Goal: Task Accomplishment & Management: Complete application form

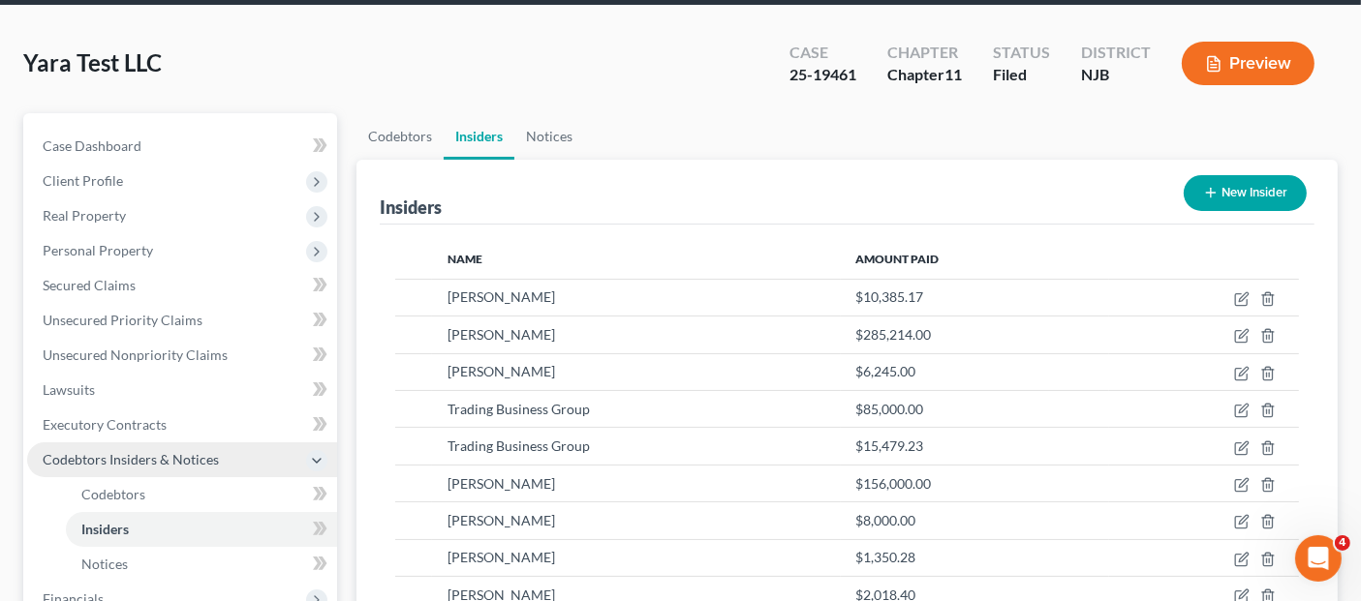
scroll to position [215, 0]
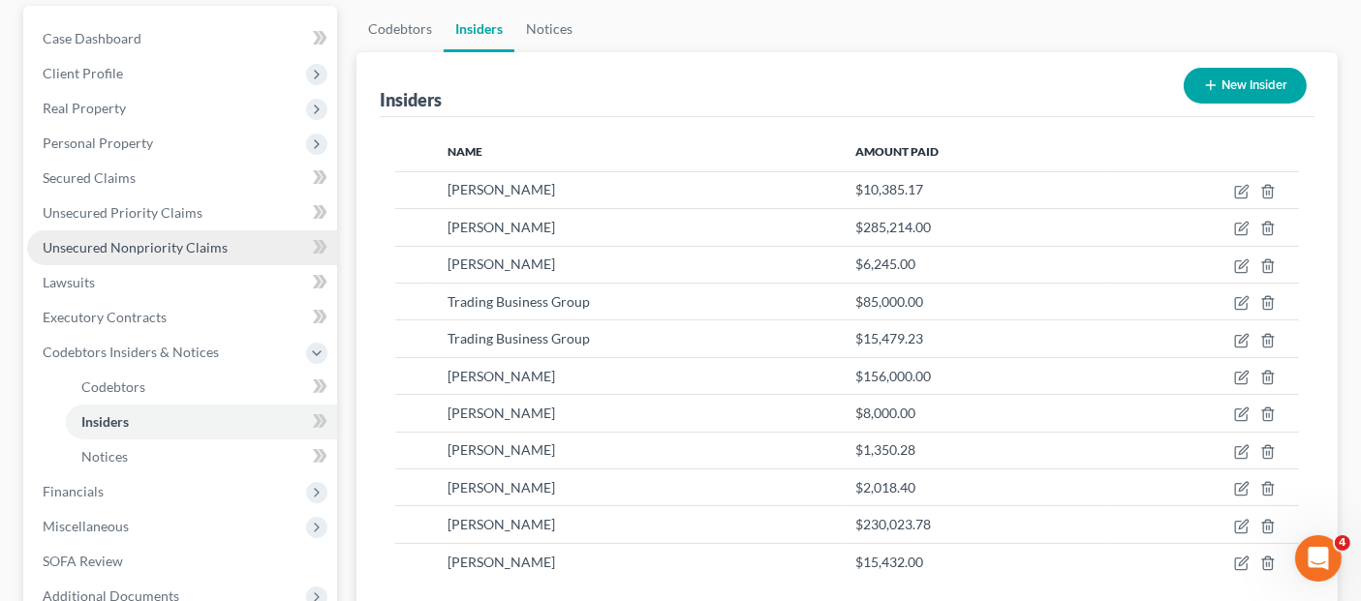
click at [176, 239] on span "Unsecured Nonpriority Claims" at bounding box center [135, 247] width 185 height 16
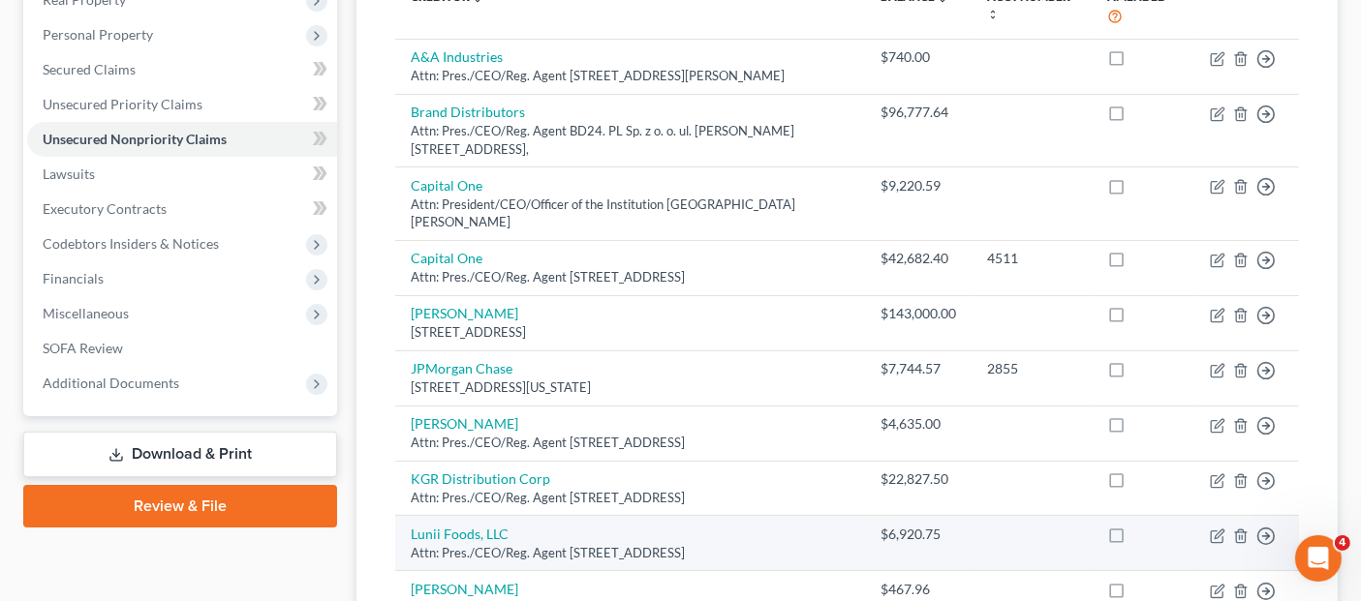
scroll to position [215, 0]
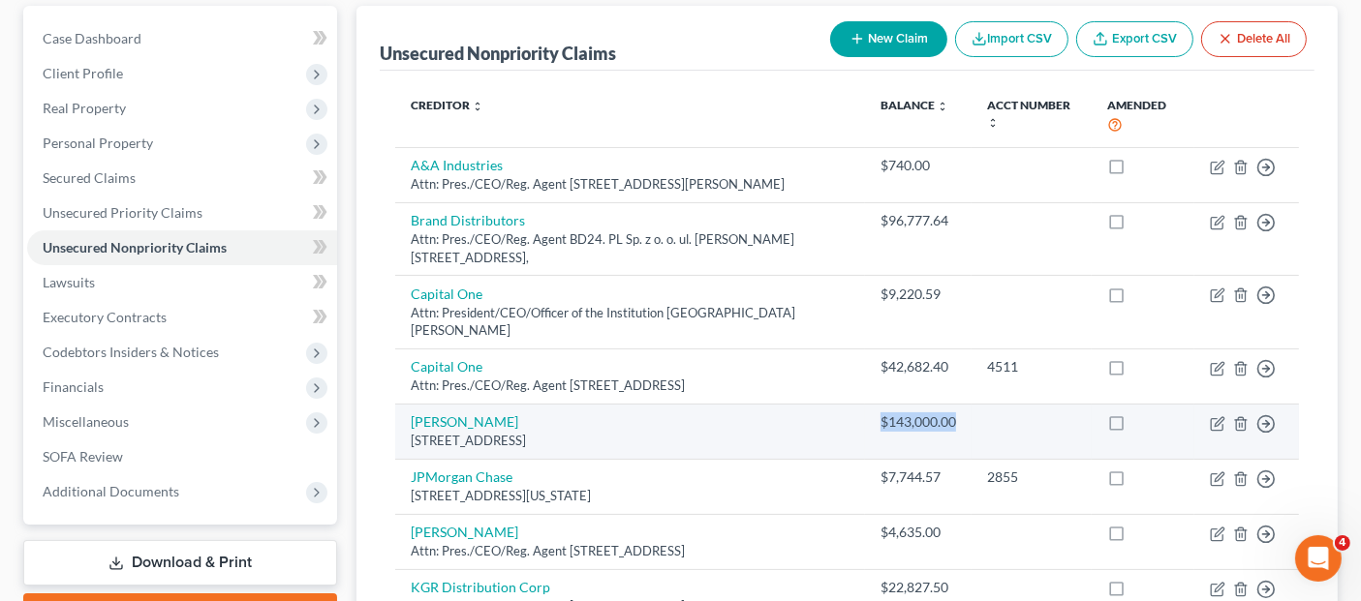
drag, startPoint x: 874, startPoint y: 389, endPoint x: 978, endPoint y: 391, distance: 104.6
click at [978, 404] on tr "[PERSON_NAME] [STREET_ADDRESS] $143,000.00 Move to D Move to E Move to G Move t…" at bounding box center [847, 431] width 904 height 55
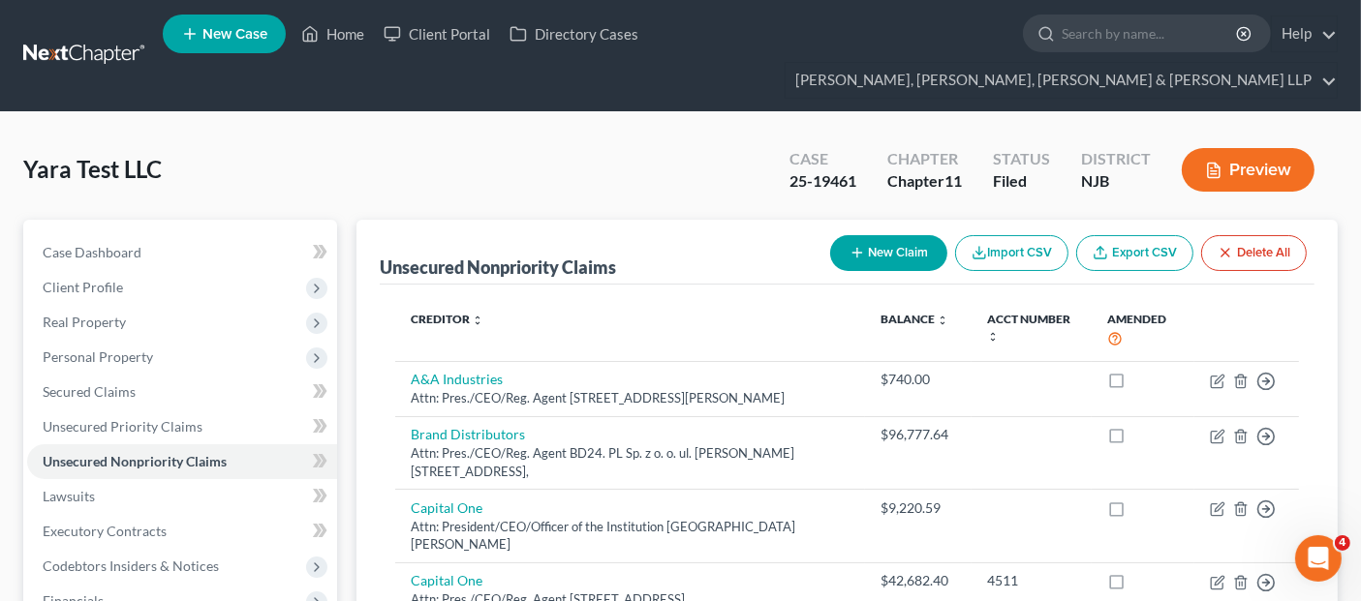
scroll to position [0, 0]
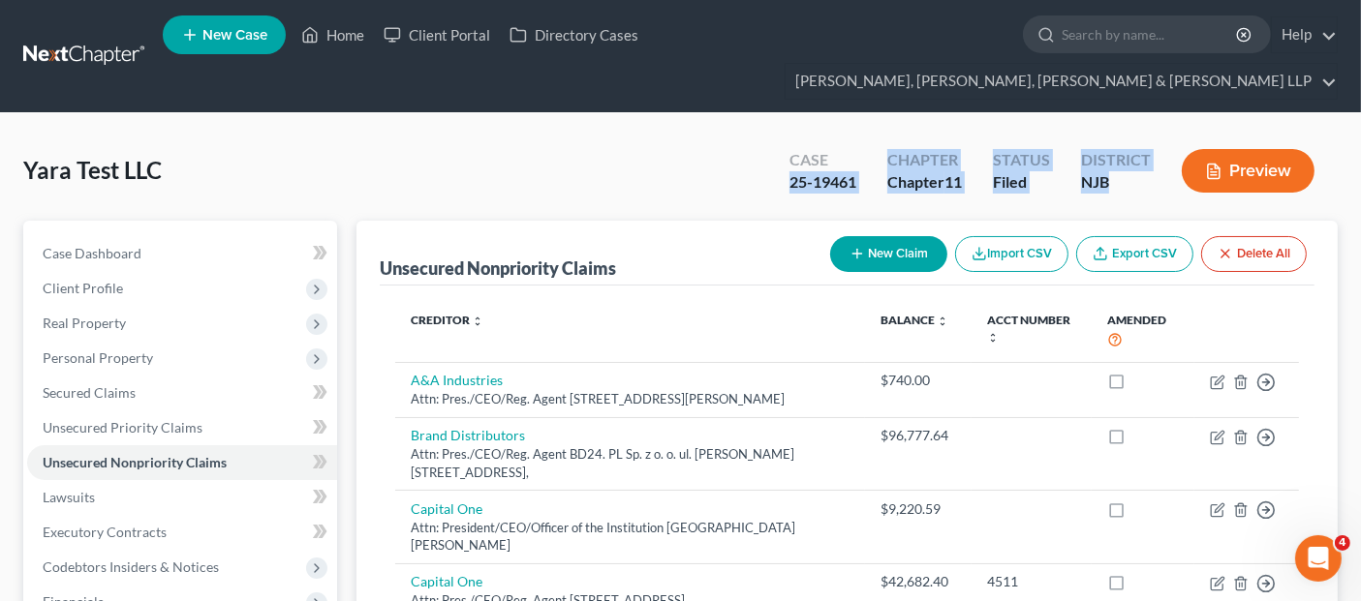
drag, startPoint x: 782, startPoint y: 144, endPoint x: 1130, endPoint y: 145, distance: 347.7
click at [1130, 145] on div "Case 25-19461 Chapter Chapter 11 Status Filed District [GEOGRAPHIC_DATA] Preview" at bounding box center [1056, 172] width 564 height 57
click at [1094, 171] on div "NJB" at bounding box center [1116, 182] width 70 height 22
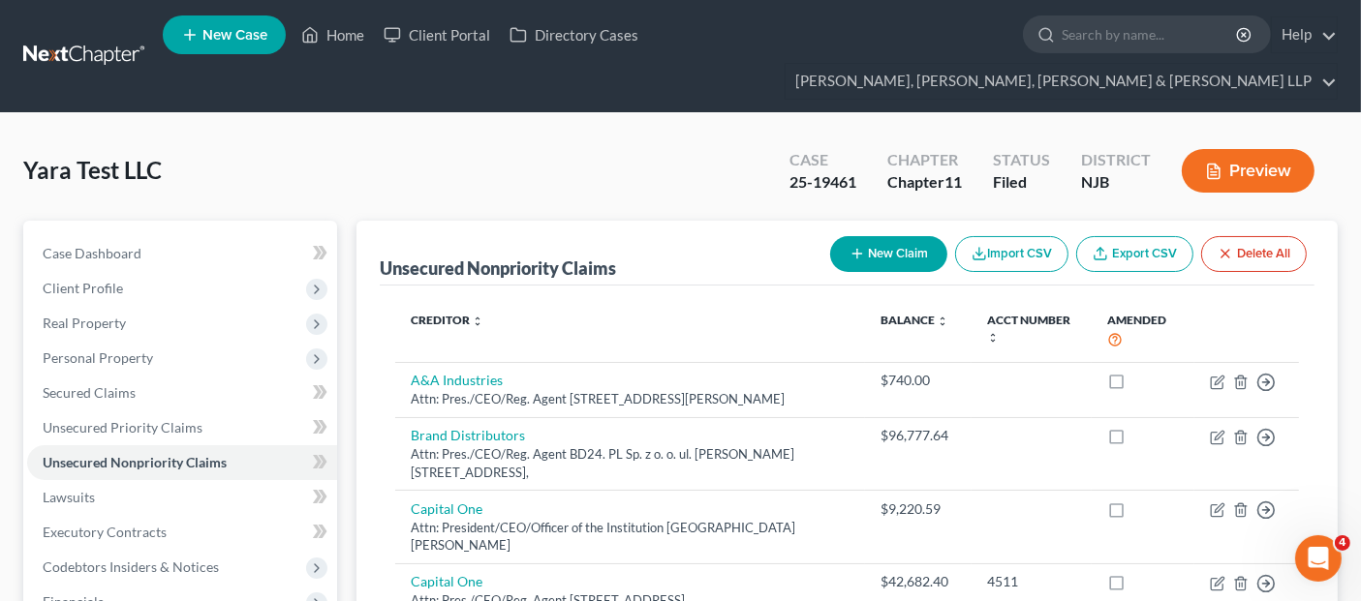
click at [796, 149] on div "Case" at bounding box center [822, 160] width 67 height 22
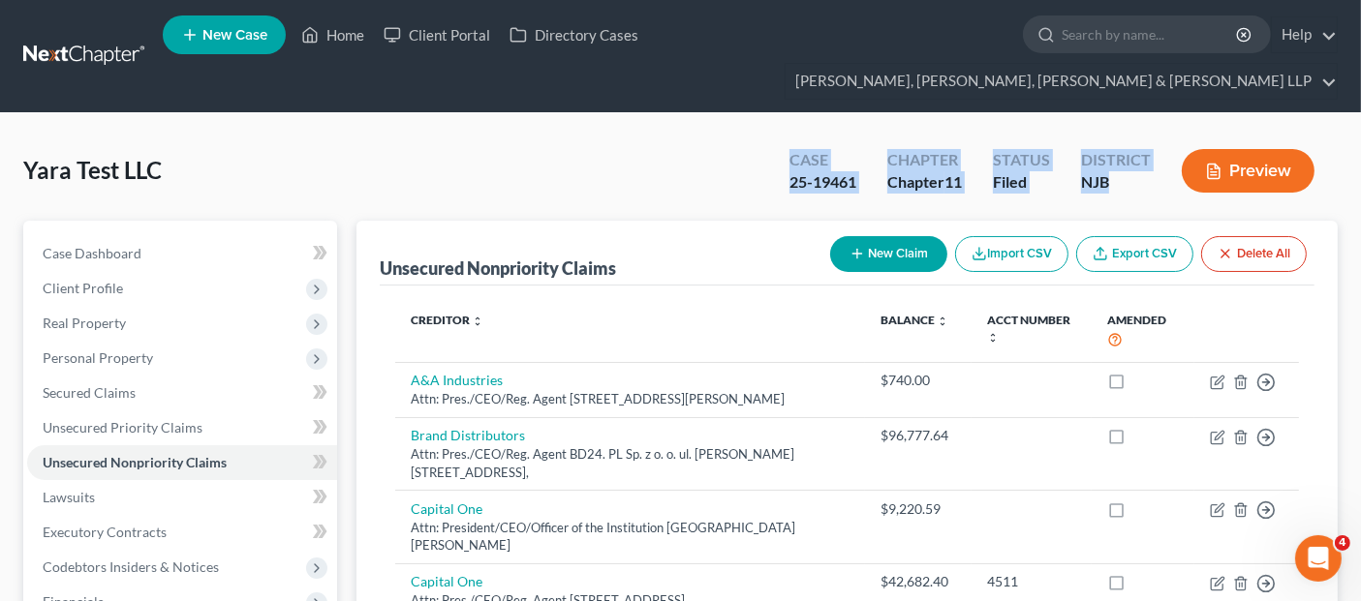
drag, startPoint x: 790, startPoint y: 128, endPoint x: 1131, endPoint y: 156, distance: 342.0
click at [1127, 156] on div "Case 25-19461 Chapter Chapter 11 Status Filed District [GEOGRAPHIC_DATA] Preview" at bounding box center [1056, 172] width 564 height 57
click at [686, 157] on div "Yara Test LLC Upgraded Case 25-19461 Chapter Chapter 11 Status [GEOGRAPHIC_DATA…" at bounding box center [680, 179] width 1314 height 84
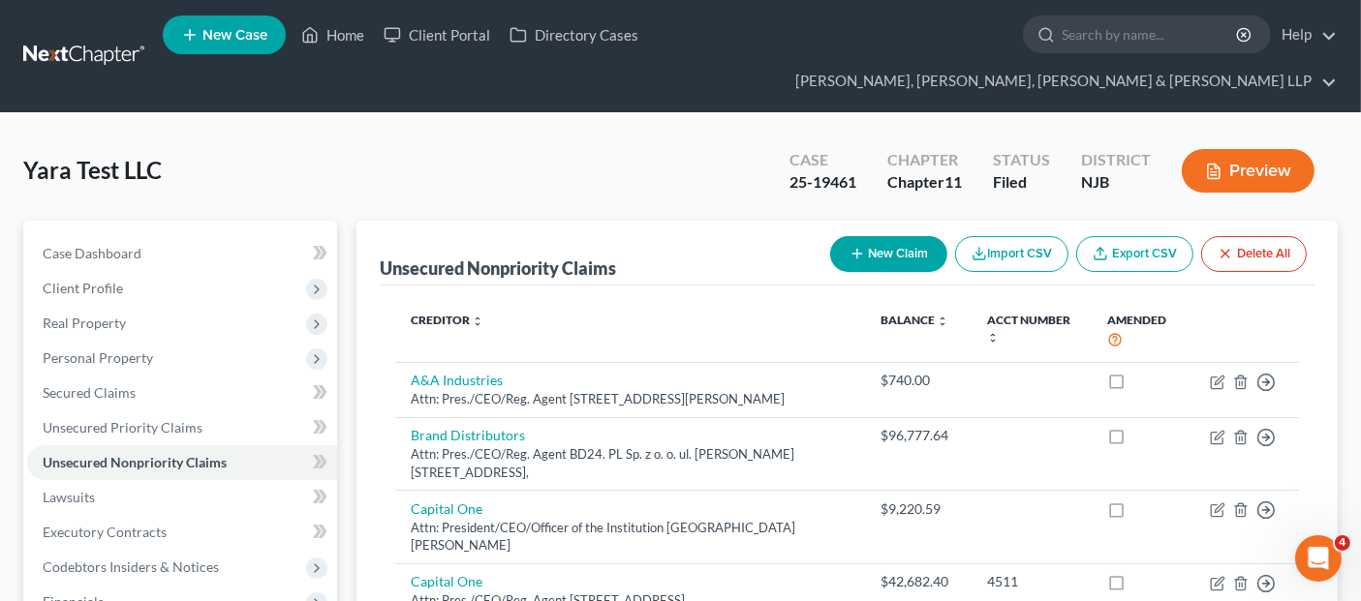
click at [1232, 149] on button "Preview" at bounding box center [1247, 171] width 133 height 44
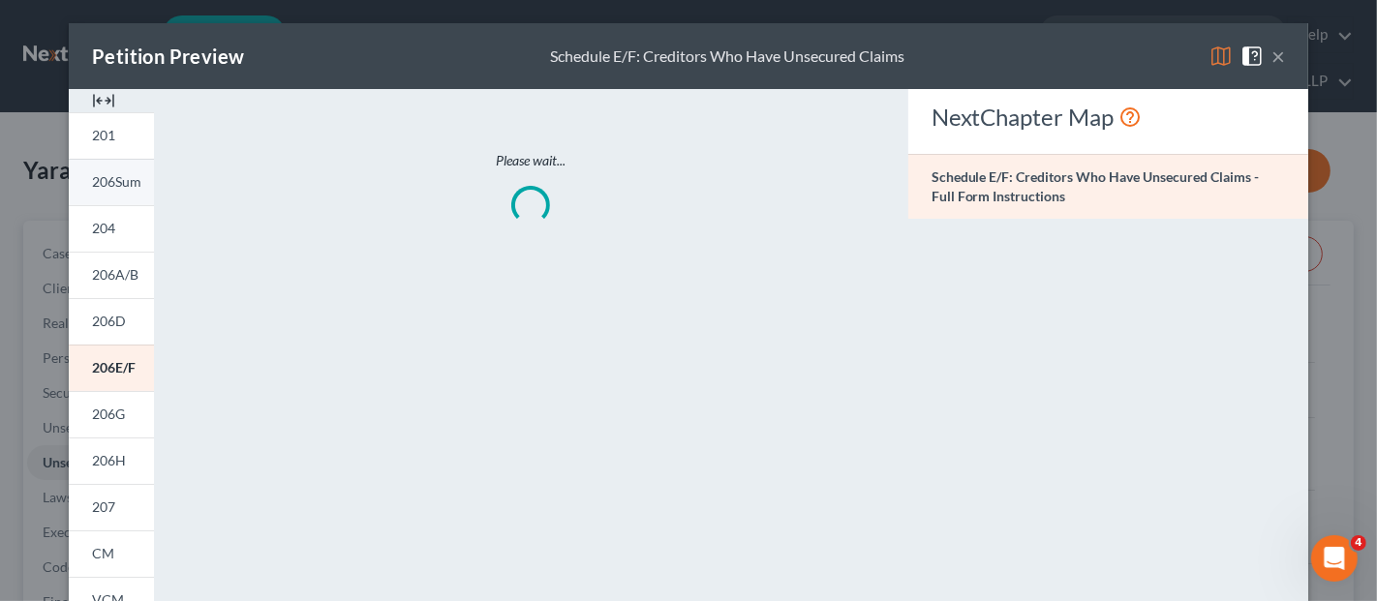
click at [95, 184] on span "206Sum" at bounding box center [116, 181] width 49 height 16
click at [112, 195] on link "206Sum" at bounding box center [111, 182] width 85 height 46
click at [1260, 58] on span at bounding box center [1256, 54] width 31 height 16
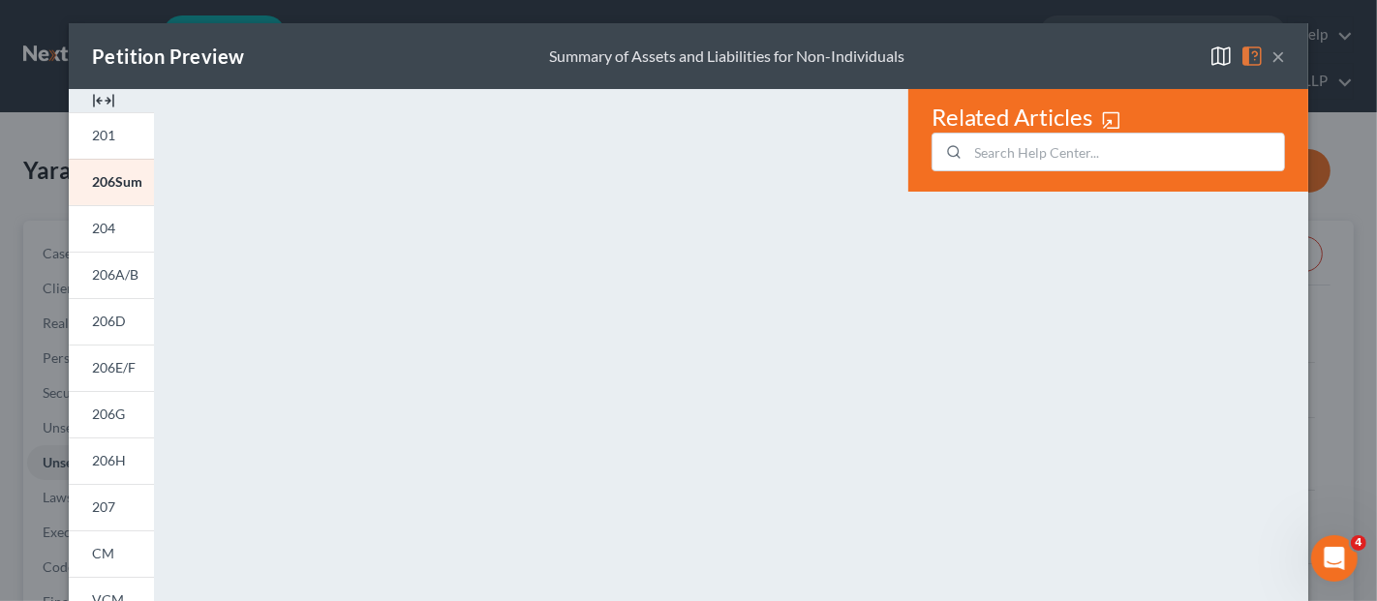
click at [1272, 61] on button "×" at bounding box center [1279, 56] width 14 height 23
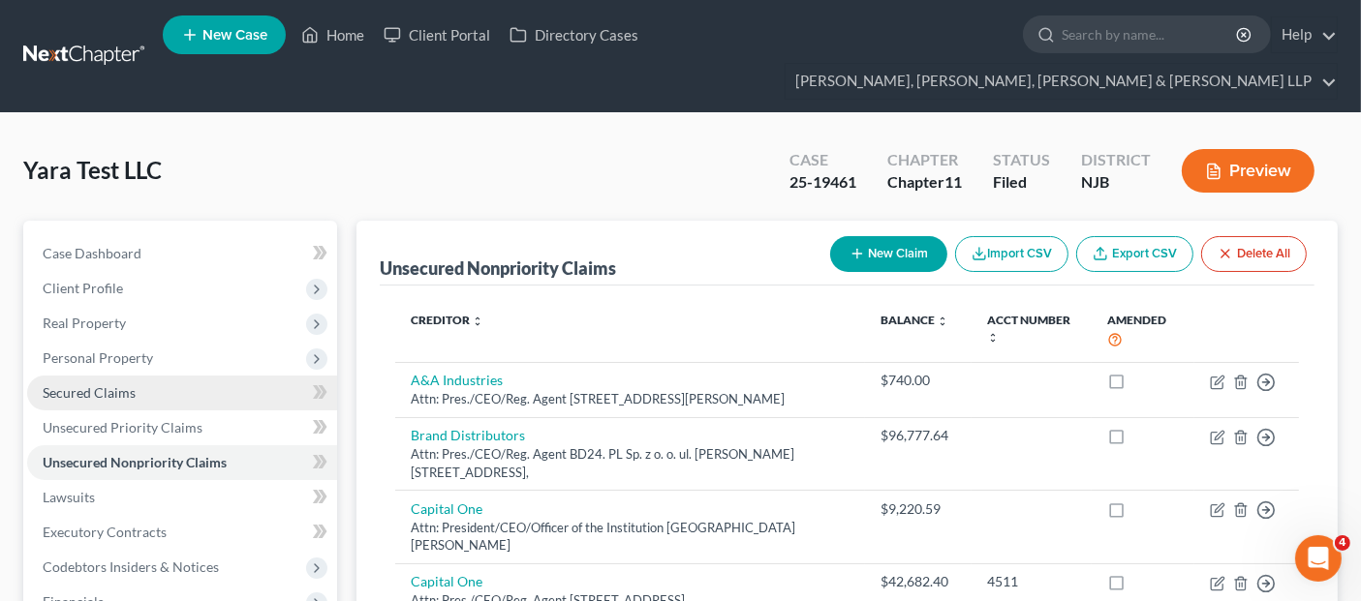
click at [158, 376] on link "Secured Claims" at bounding box center [182, 393] width 310 height 35
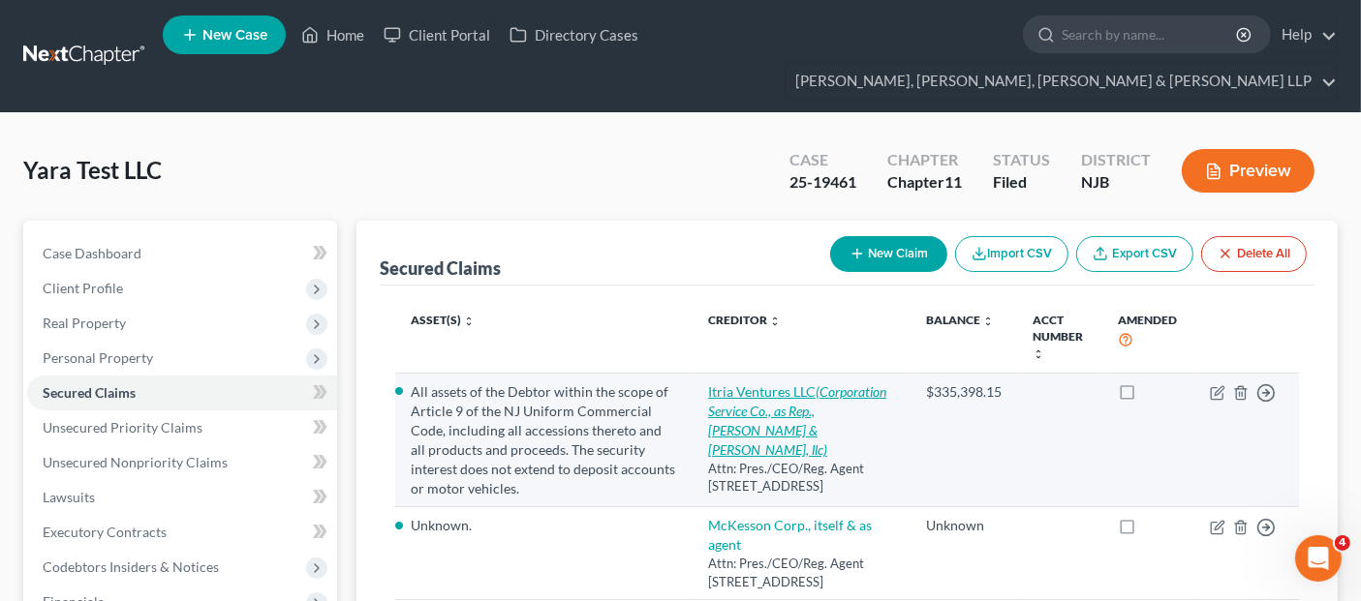
click at [752, 383] on icon "(Corporation Service Co., as Rep., [PERSON_NAME] & [PERSON_NAME], llc)" at bounding box center [797, 420] width 178 height 75
select select "7"
select select "0"
select select "1"
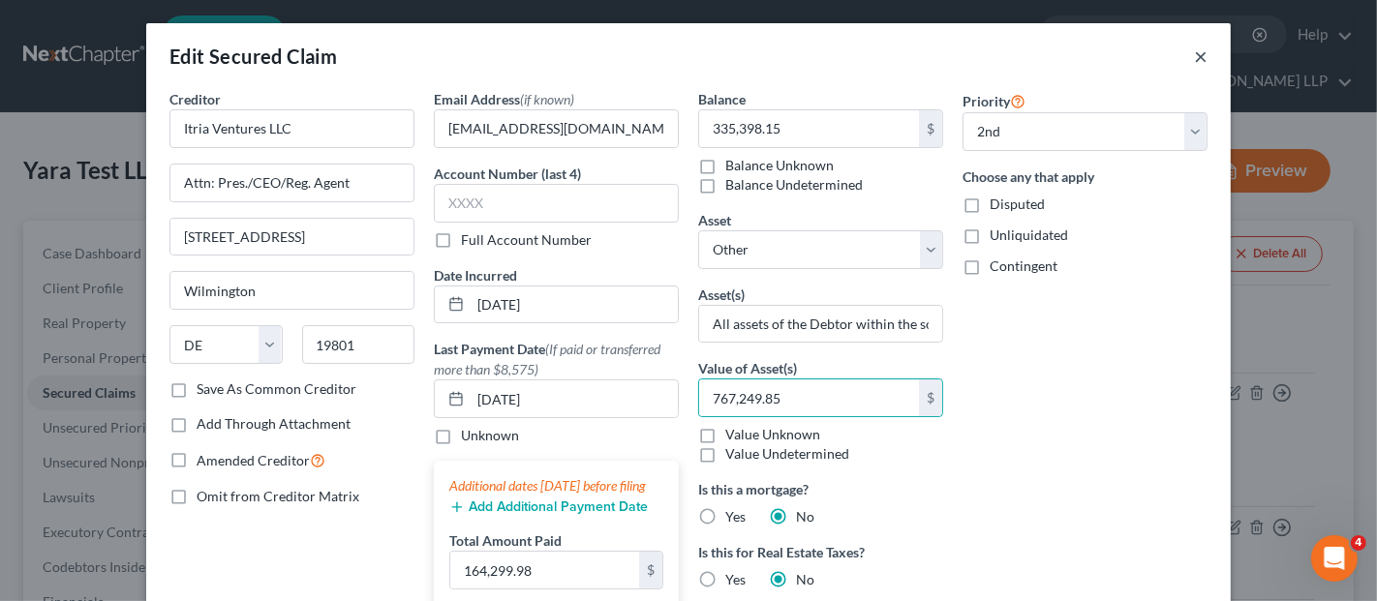
click at [1194, 59] on button "×" at bounding box center [1201, 56] width 14 height 23
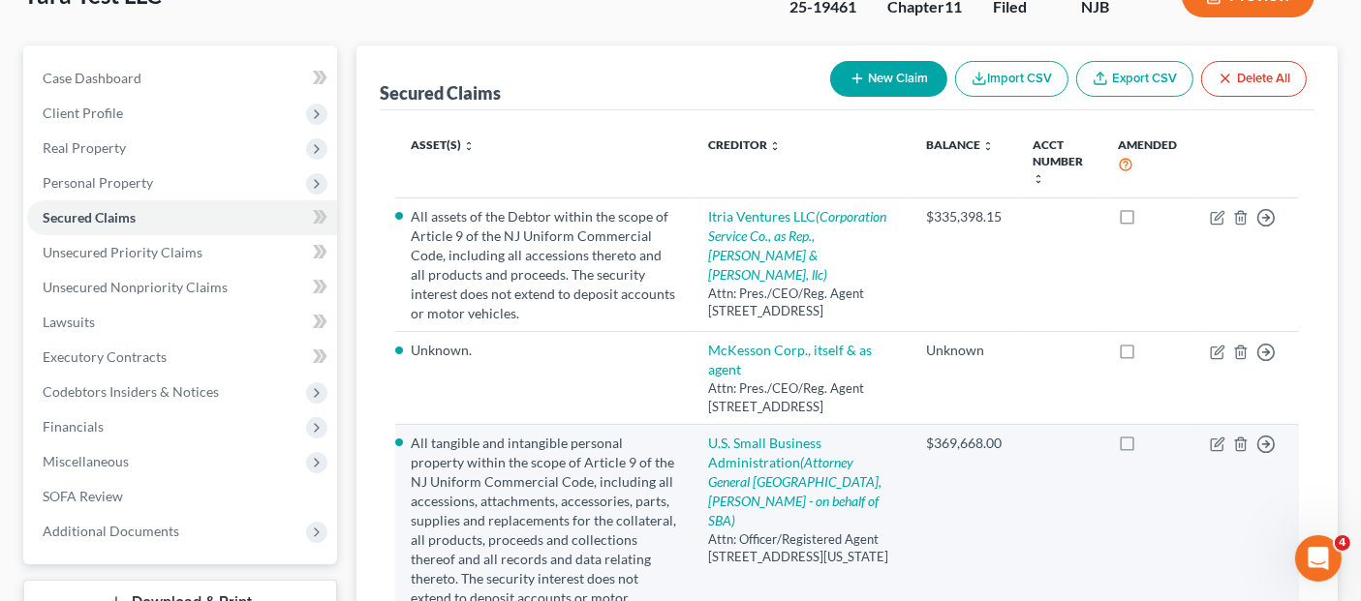
scroll to position [161, 0]
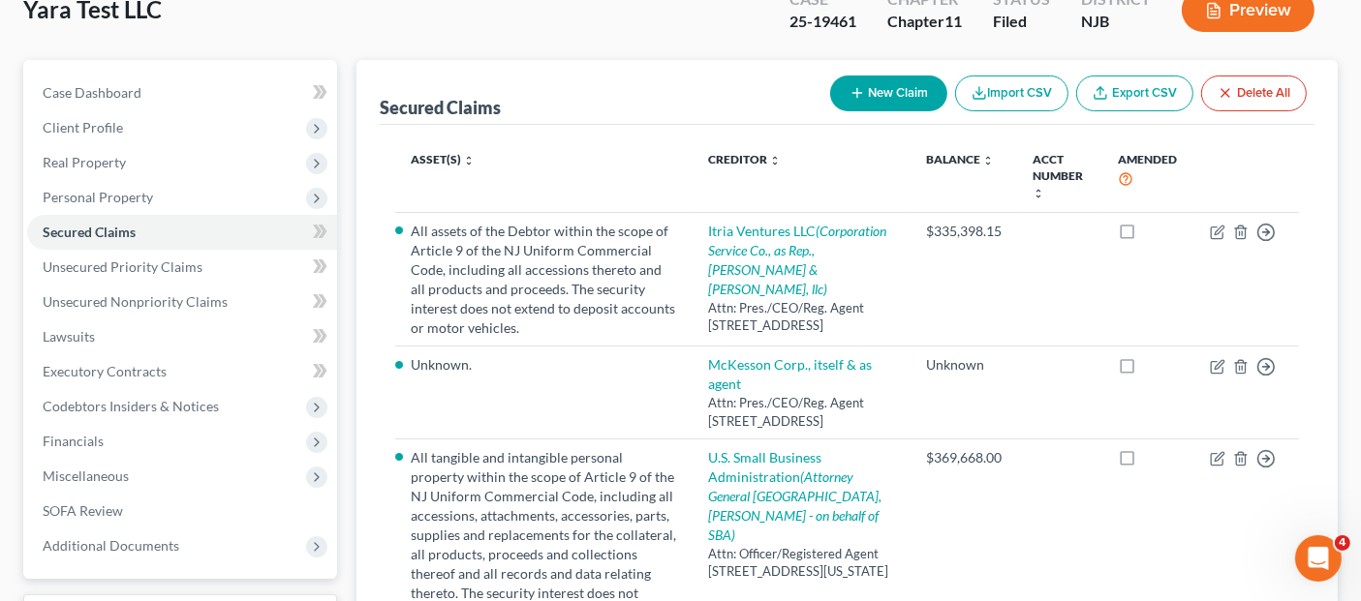
click at [653, 140] on th "Asset(s) expand_more expand_less unfold_more" at bounding box center [543, 176] width 297 height 73
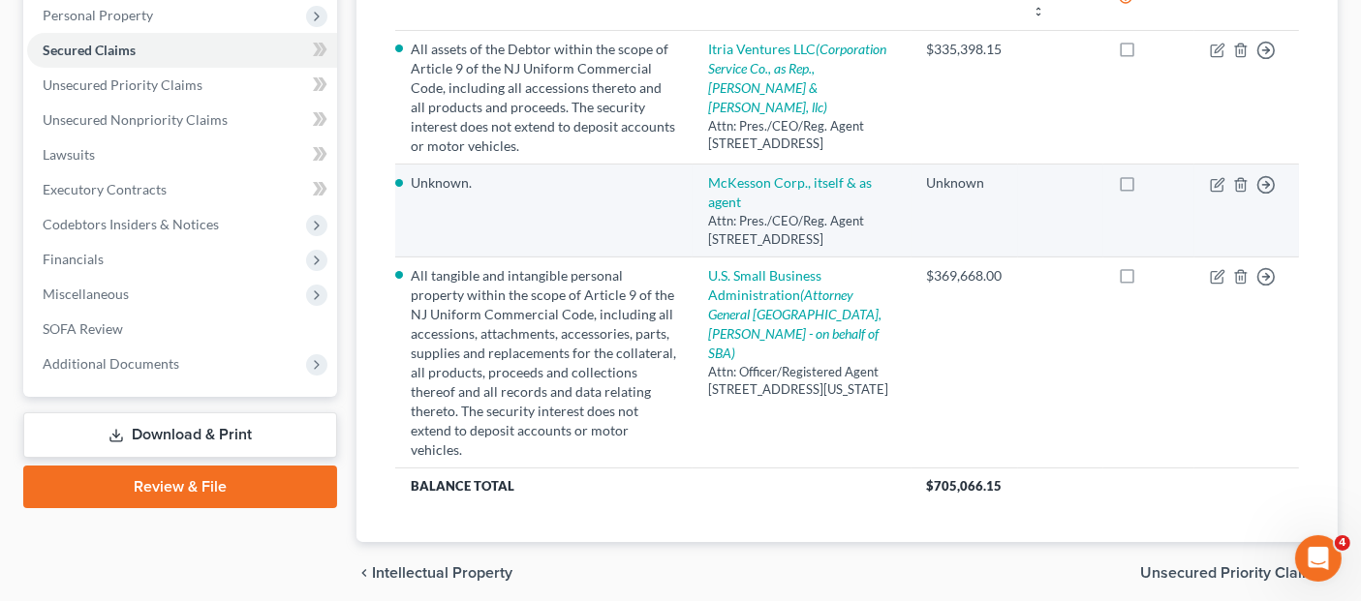
scroll to position [376, 0]
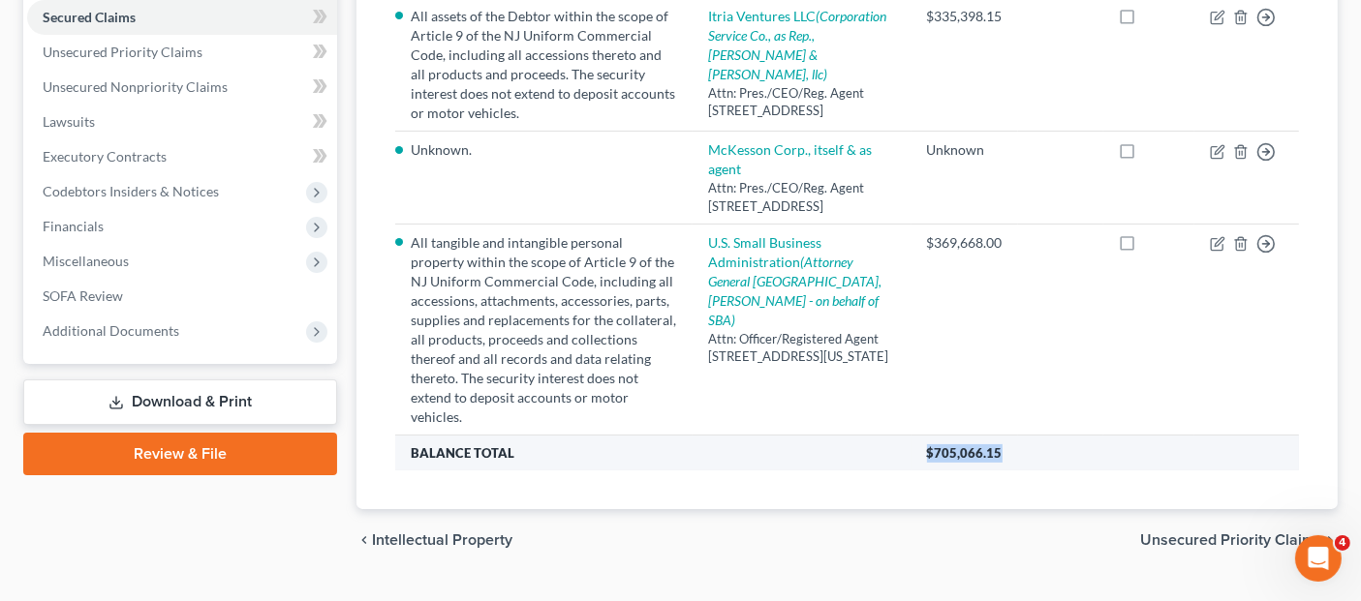
drag, startPoint x: 924, startPoint y: 409, endPoint x: 1034, endPoint y: 412, distance: 110.4
click at [1034, 436] on th "$705,066.15" at bounding box center [1104, 453] width 387 height 35
click at [1040, 436] on th "$705,066.15" at bounding box center [1104, 453] width 387 height 35
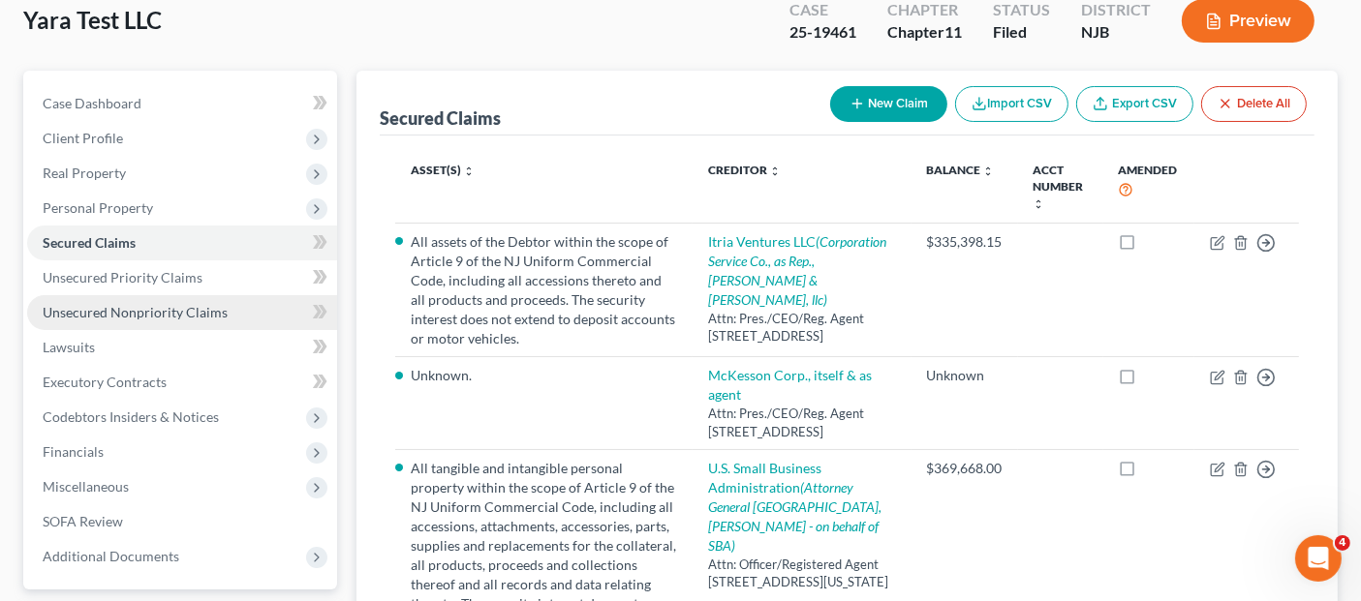
scroll to position [322, 0]
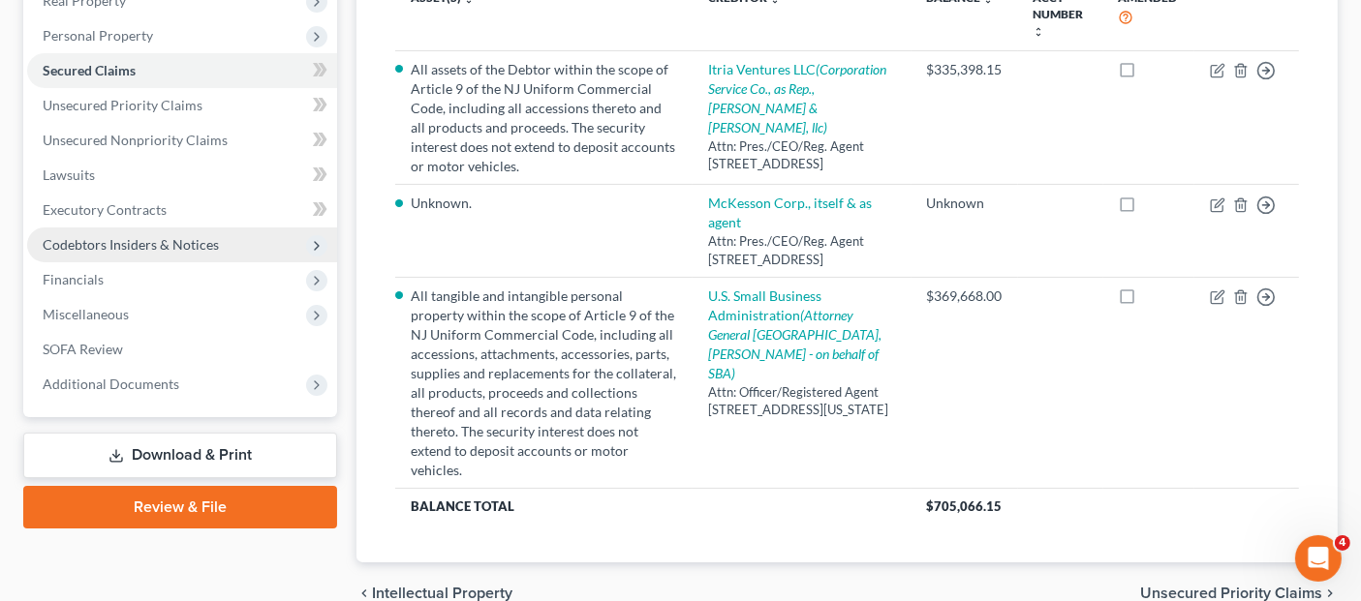
click at [146, 236] on span "Codebtors Insiders & Notices" at bounding box center [131, 244] width 176 height 16
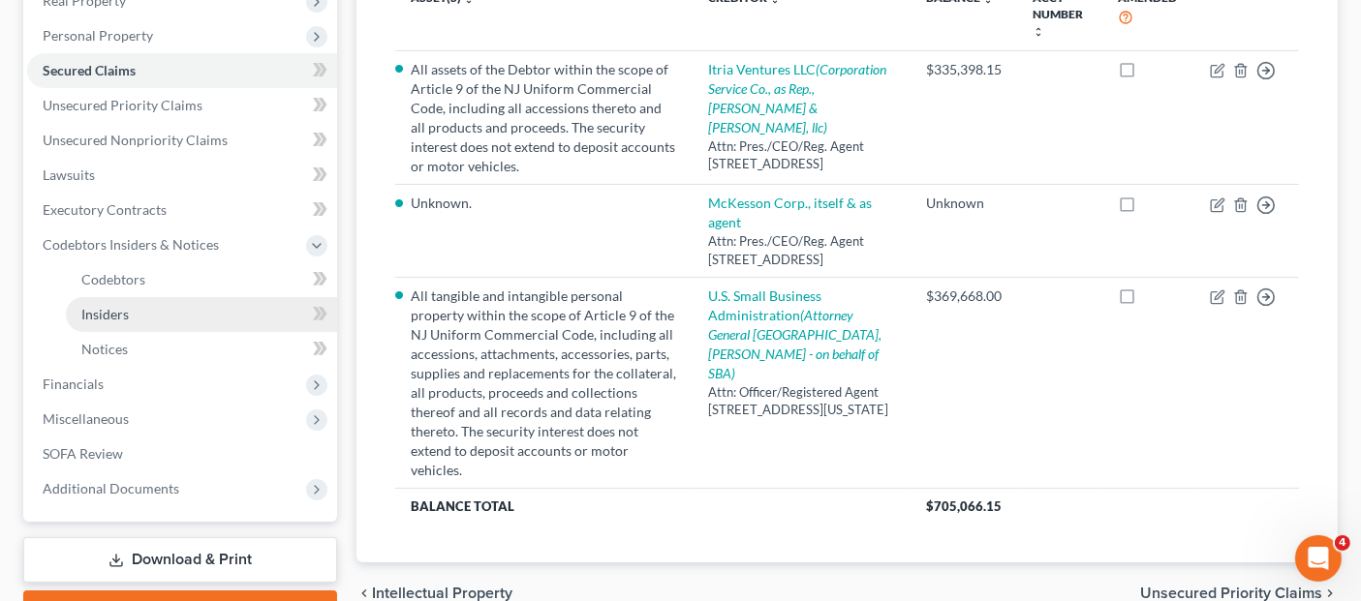
click at [158, 297] on link "Insiders" at bounding box center [201, 314] width 271 height 35
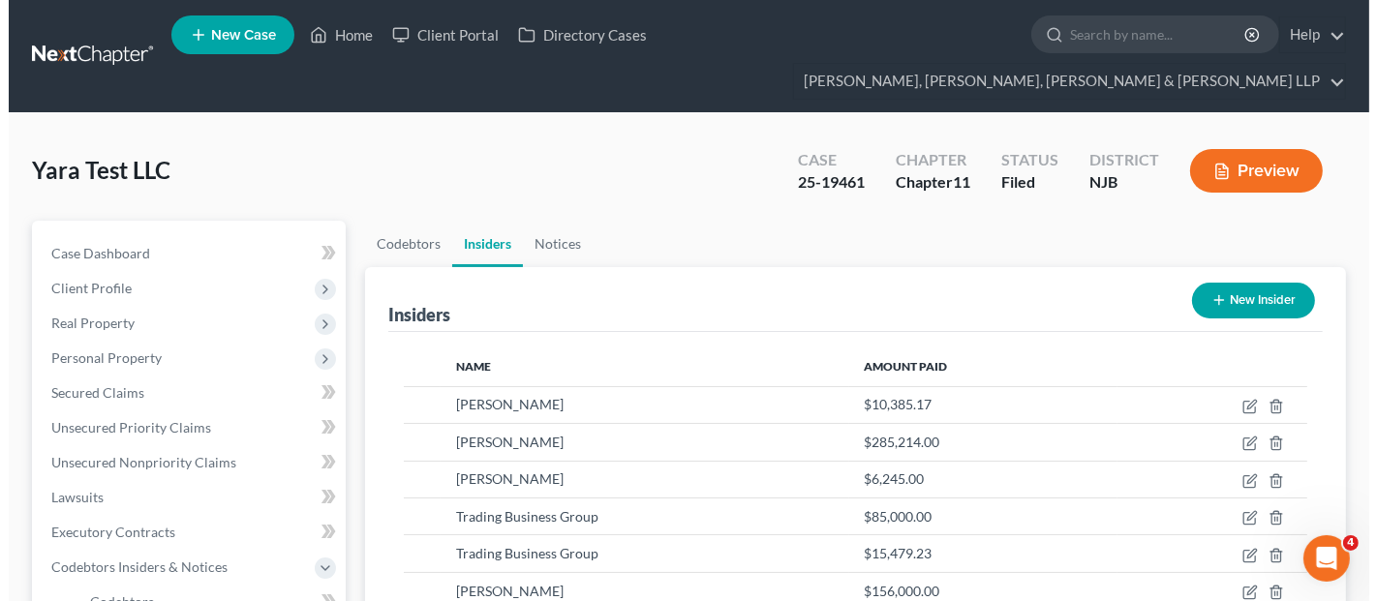
scroll to position [215, 0]
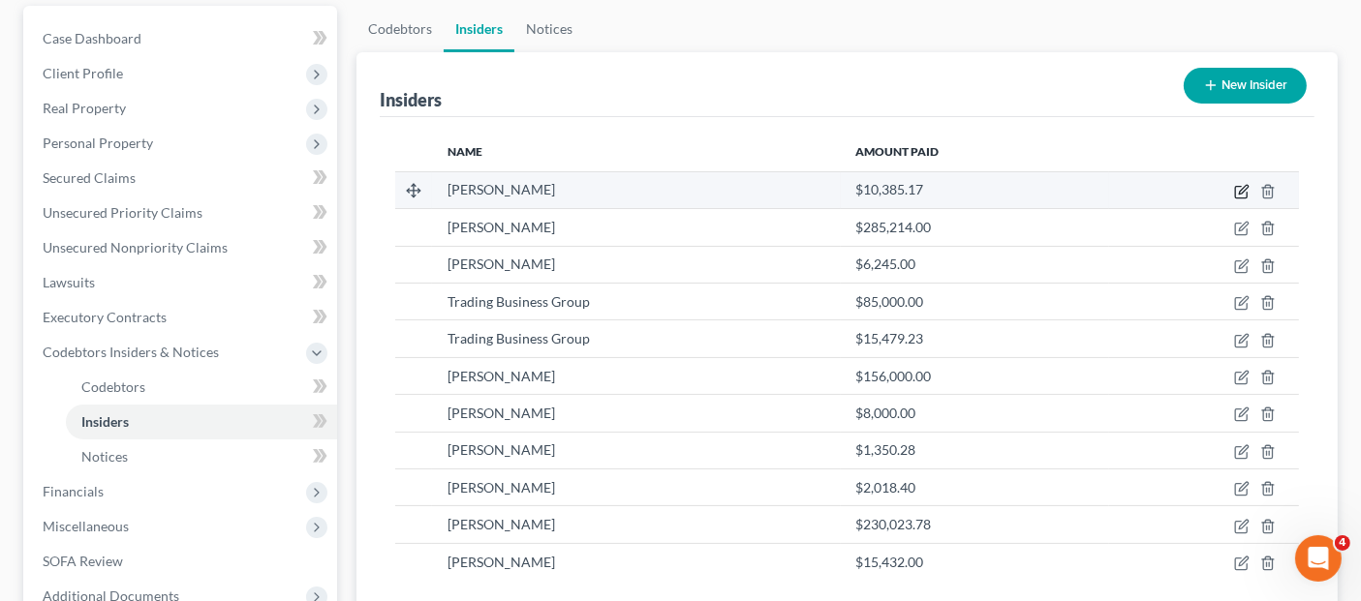
click at [1239, 184] on icon "button" at bounding box center [1241, 191] width 15 height 15
select select "33"
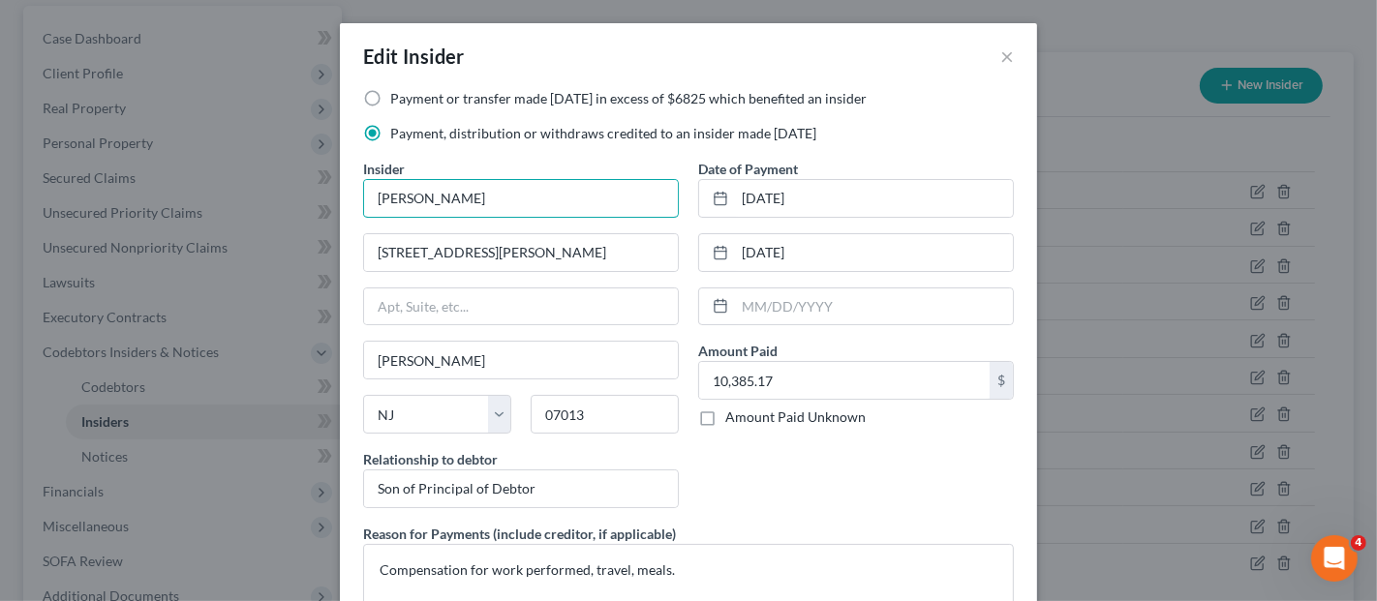
drag, startPoint x: 437, startPoint y: 196, endPoint x: 292, endPoint y: 186, distance: 144.6
click at [292, 186] on div "Edit Insider × Payment or transfer made [DATE] in excess of $6825 which benefit…" at bounding box center [688, 300] width 1377 height 601
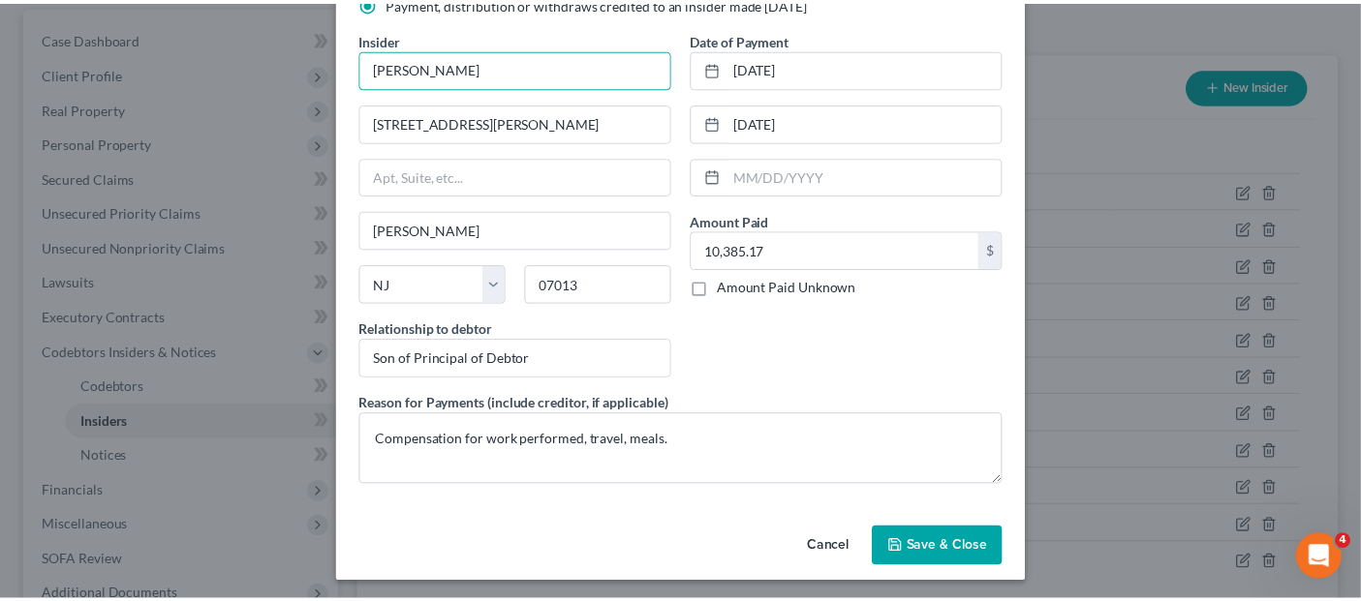
scroll to position [132, 0]
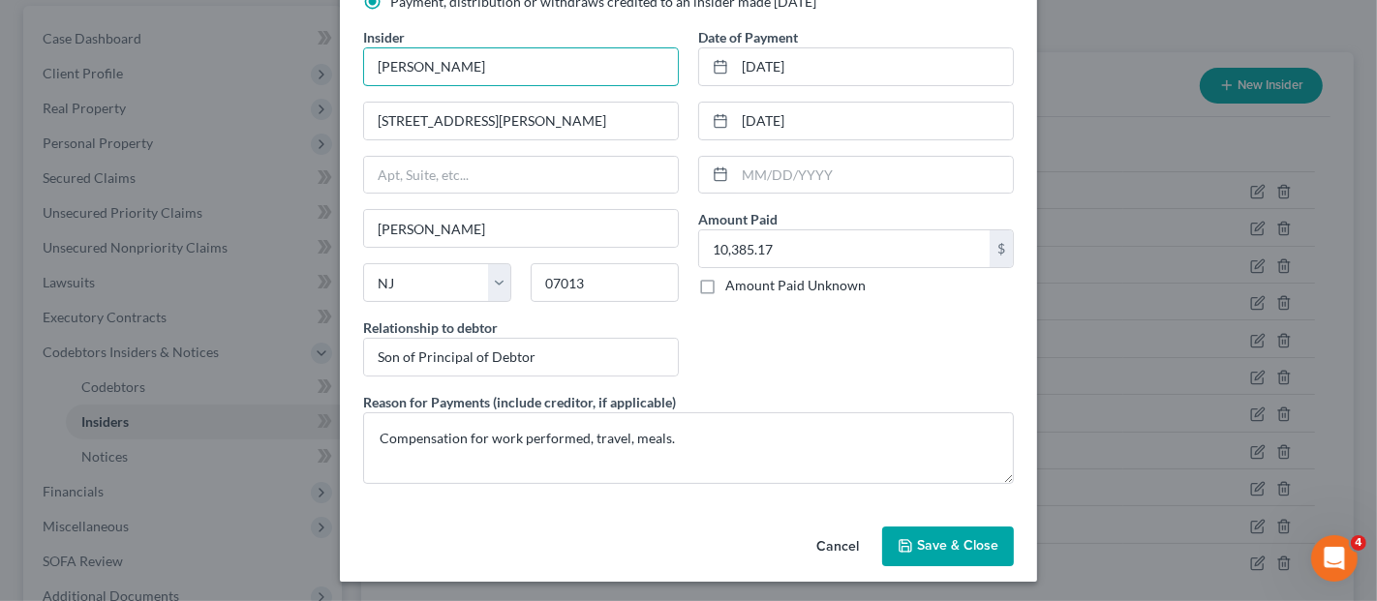
type input "[PERSON_NAME]"
click at [930, 539] on span "Save & Close" at bounding box center [957, 546] width 81 height 16
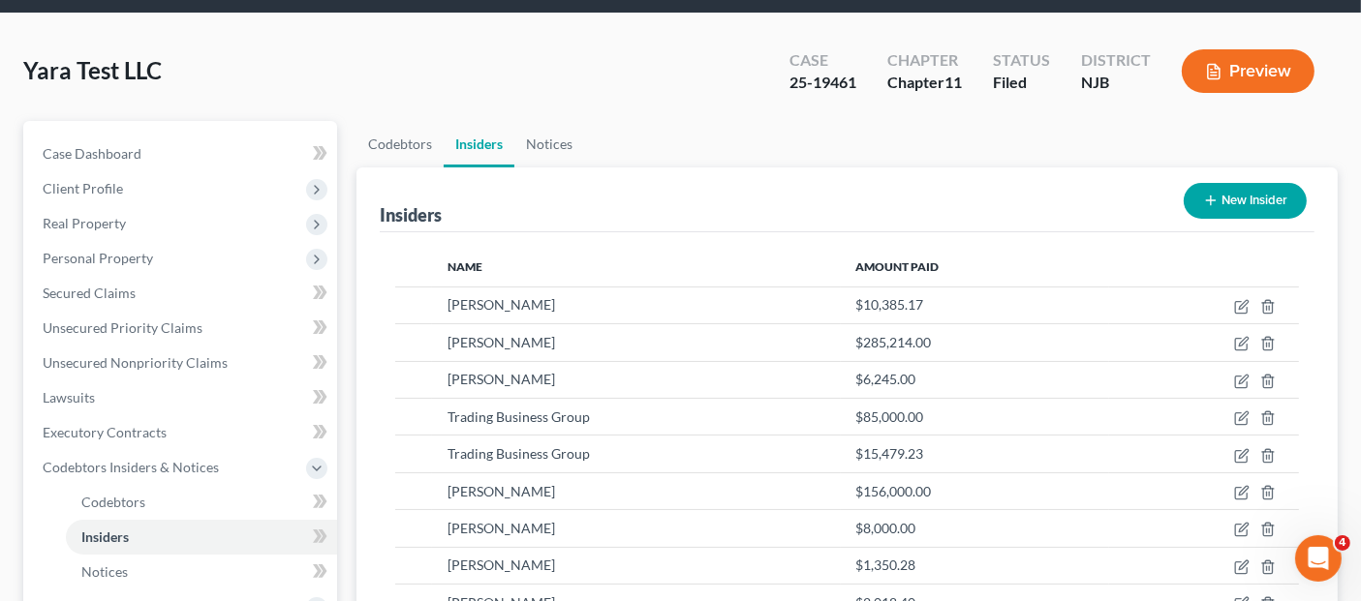
scroll to position [322, 0]
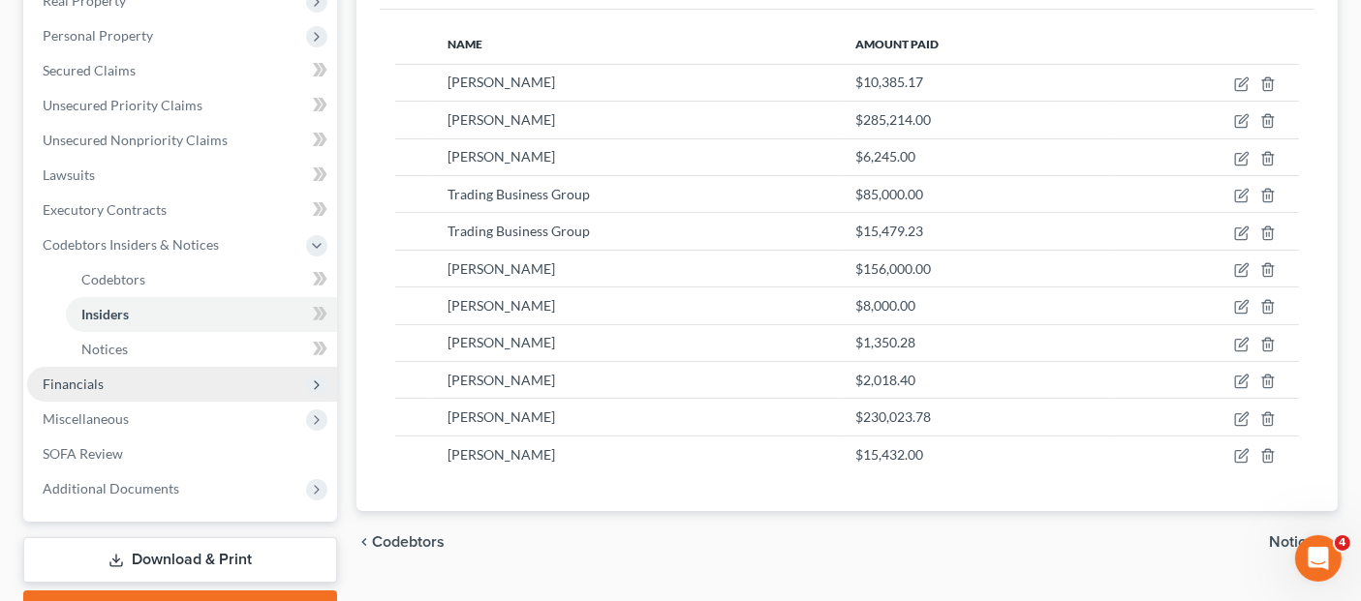
click at [110, 367] on span "Financials" at bounding box center [182, 384] width 310 height 35
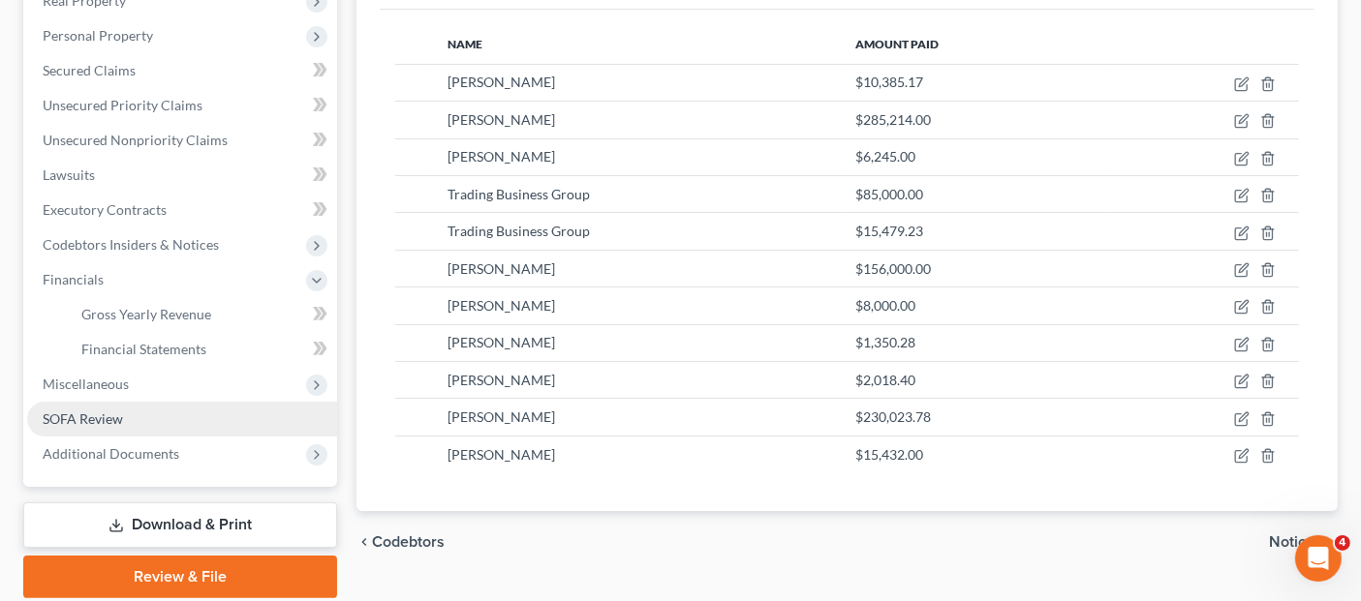
click at [143, 402] on link "SOFA Review" at bounding box center [182, 419] width 310 height 35
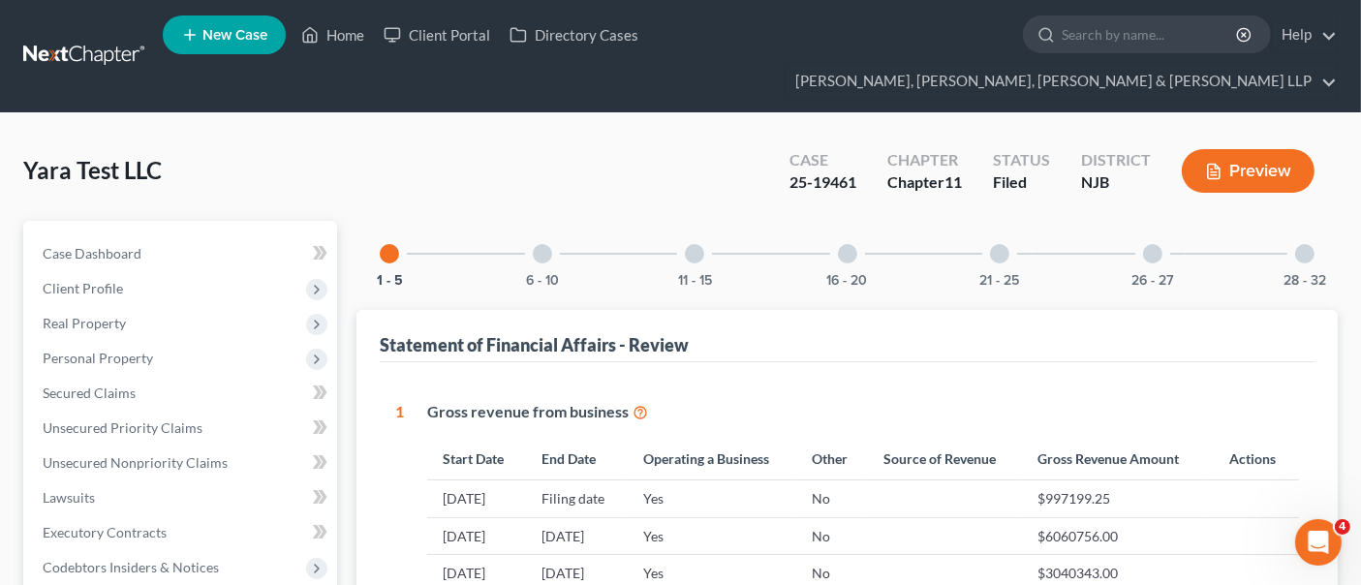
click at [574, 230] on div "6 - 10" at bounding box center [542, 254] width 66 height 66
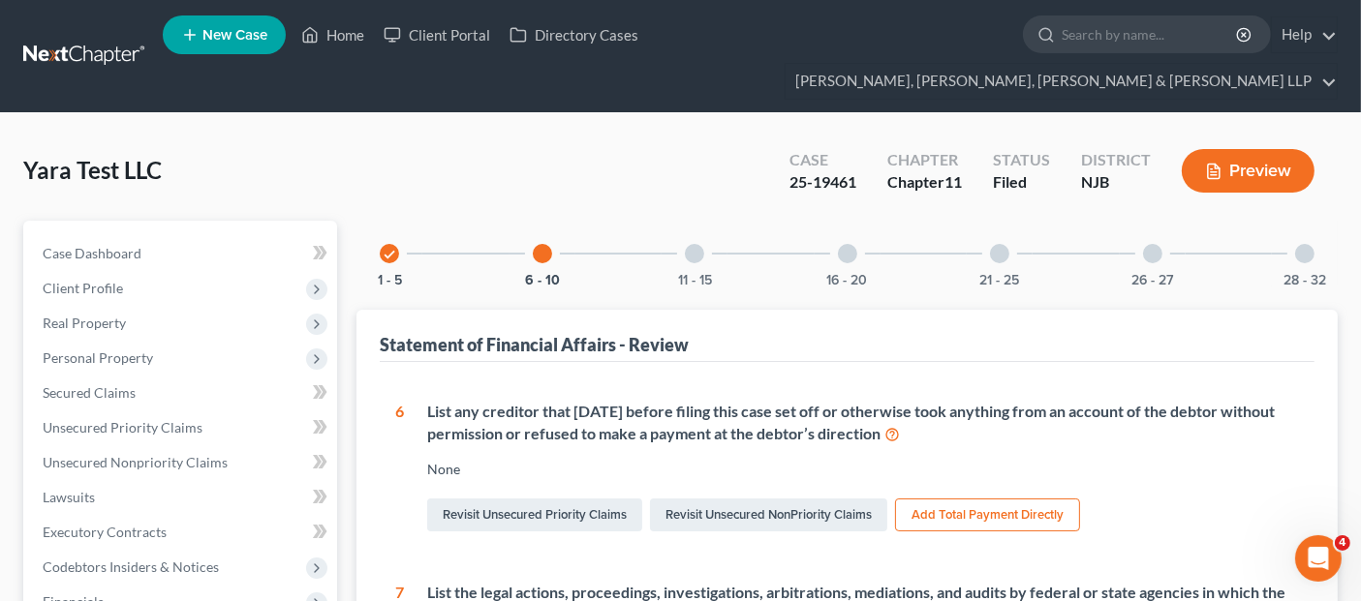
click at [701, 244] on div at bounding box center [694, 253] width 19 height 19
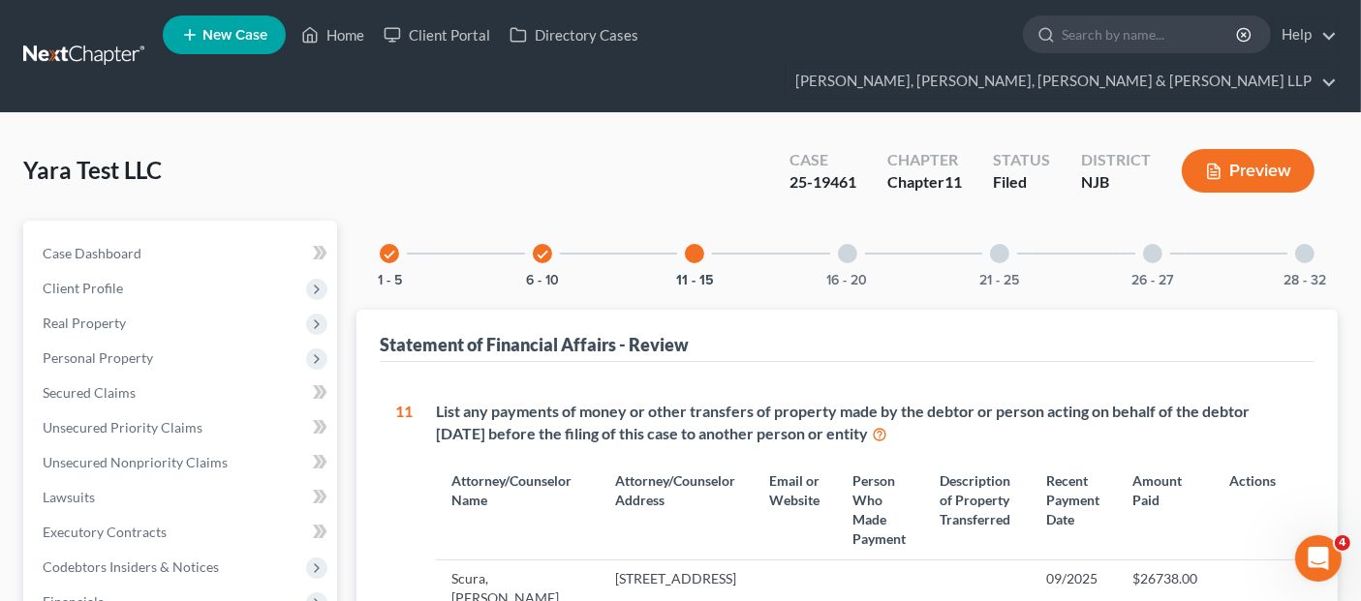
click at [859, 227] on div "16 - 20" at bounding box center [847, 254] width 66 height 66
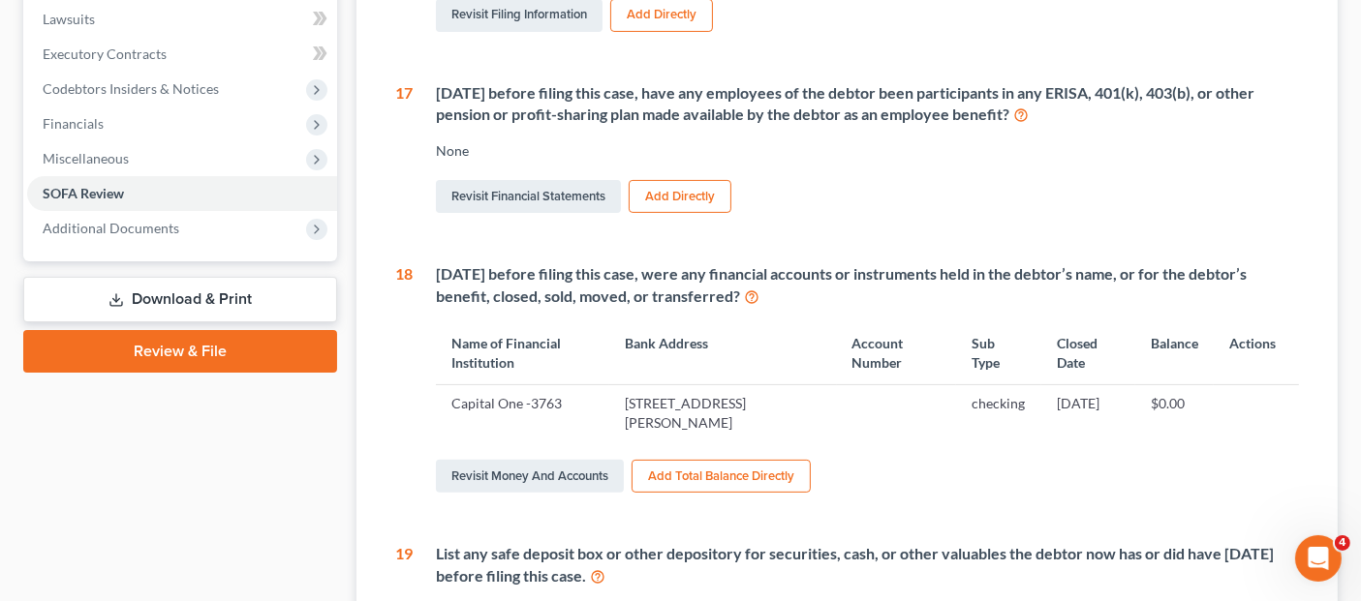
scroll to position [582, 0]
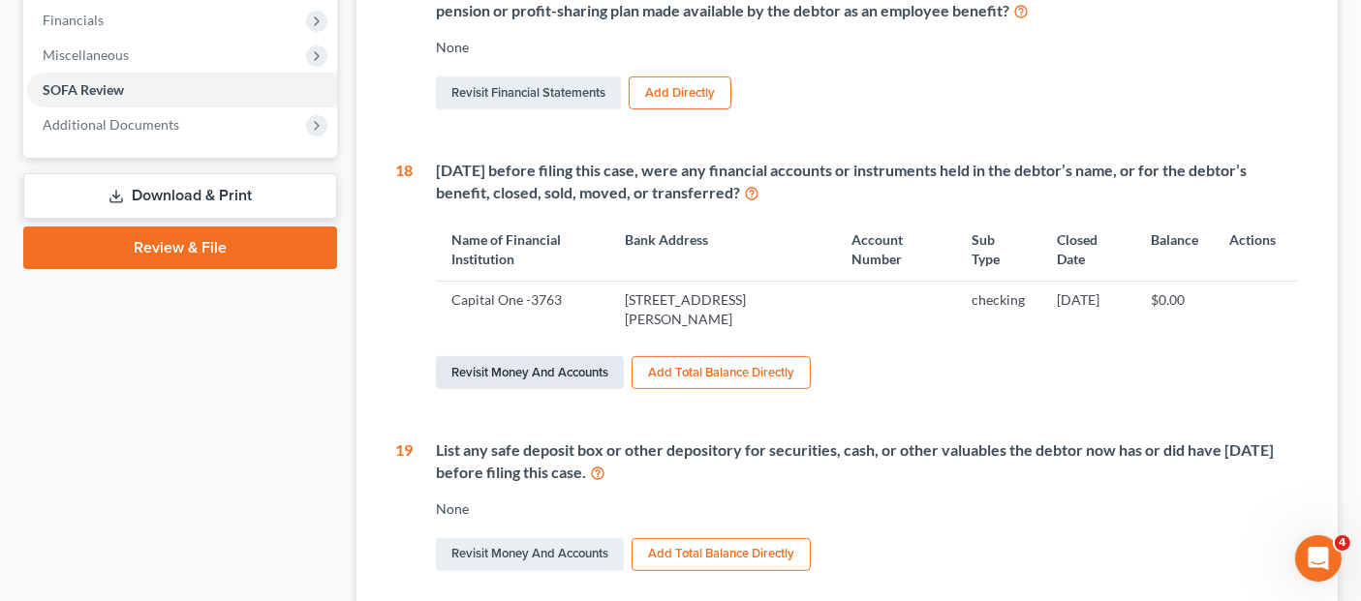
click at [578, 356] on link "Revisit Money and Accounts" at bounding box center [530, 372] width 188 height 33
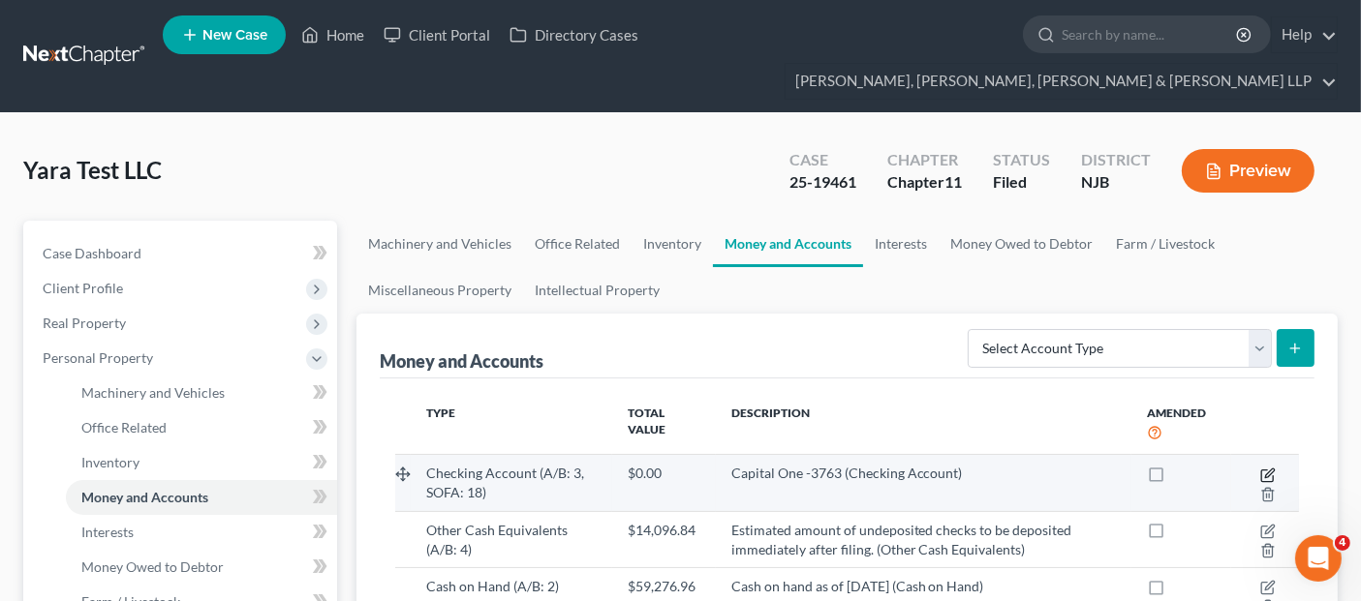
click at [1267, 469] on icon "button" at bounding box center [1269, 473] width 9 height 9
select select "48"
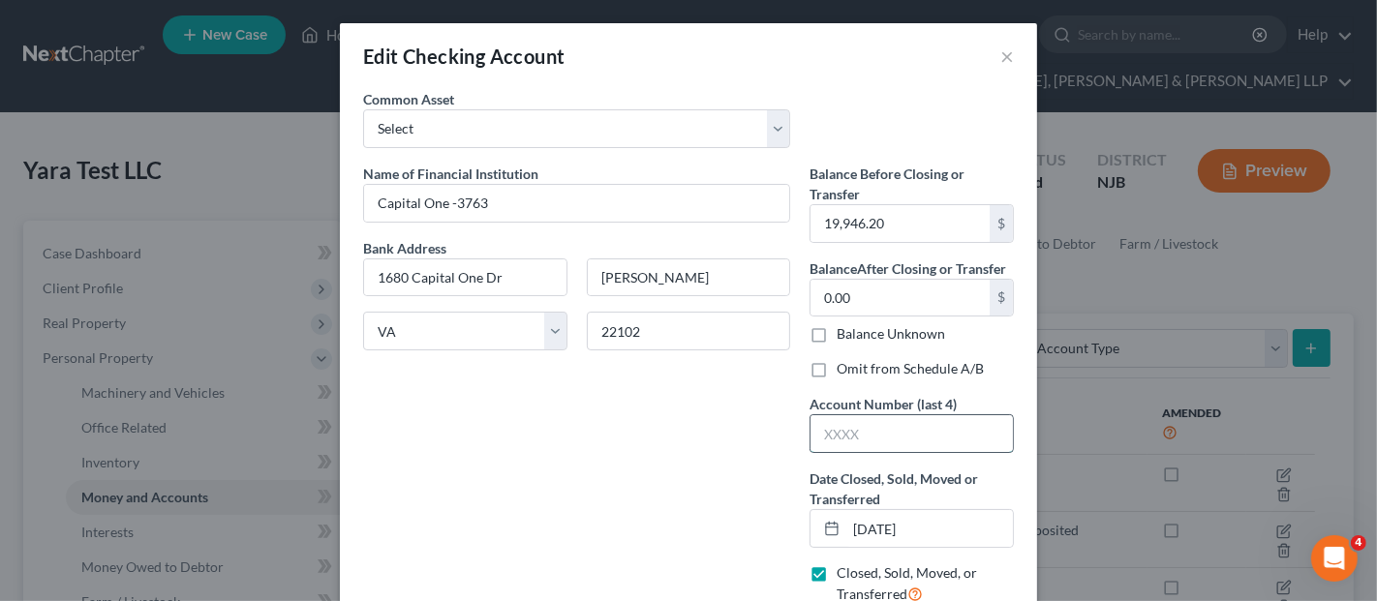
click at [875, 422] on input "text" at bounding box center [912, 433] width 202 height 37
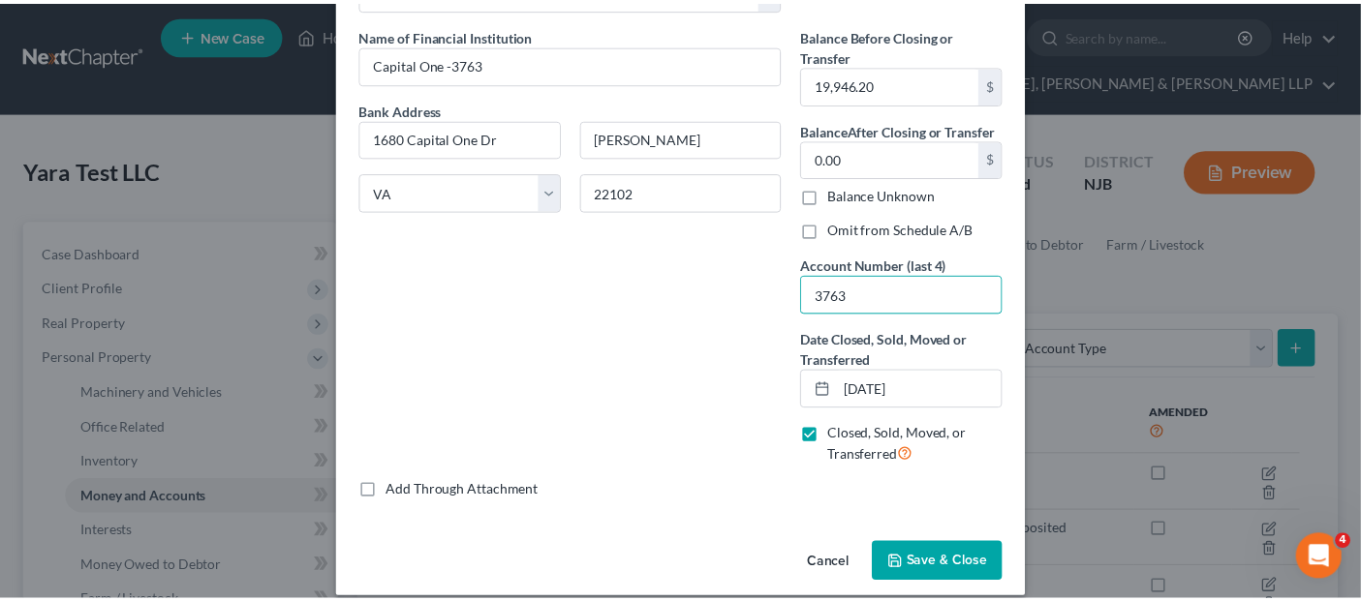
scroll to position [157, 0]
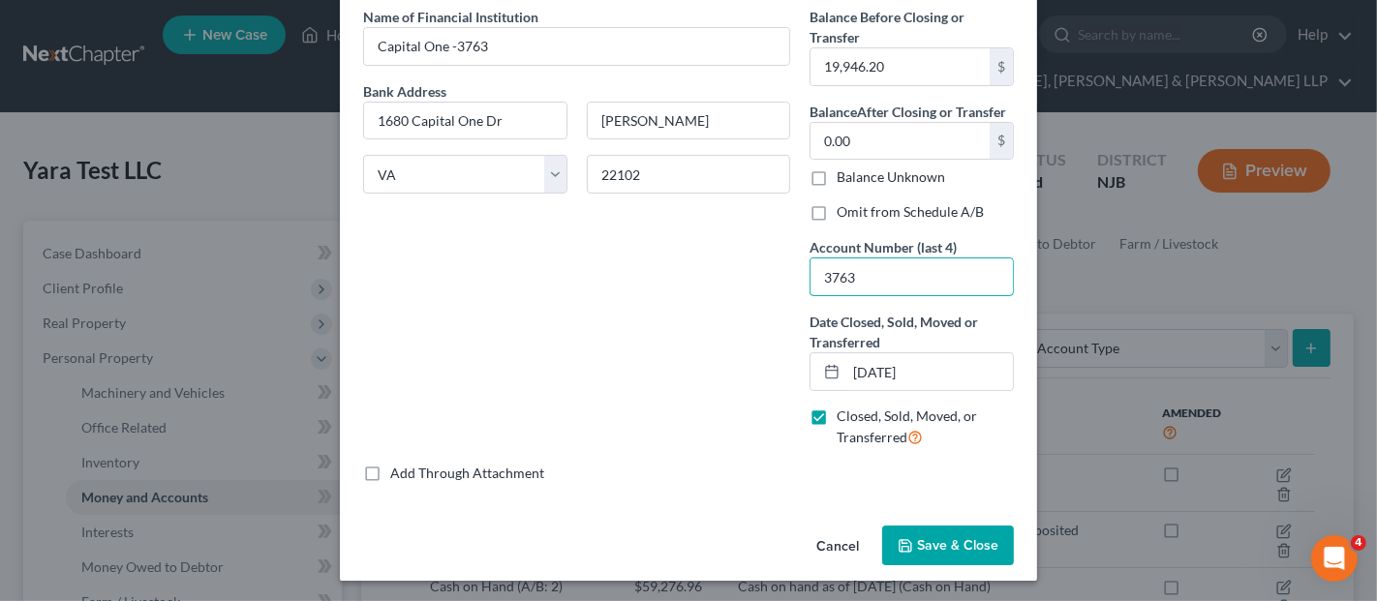
type input "3763"
click at [956, 540] on span "Save & Close" at bounding box center [957, 545] width 81 height 16
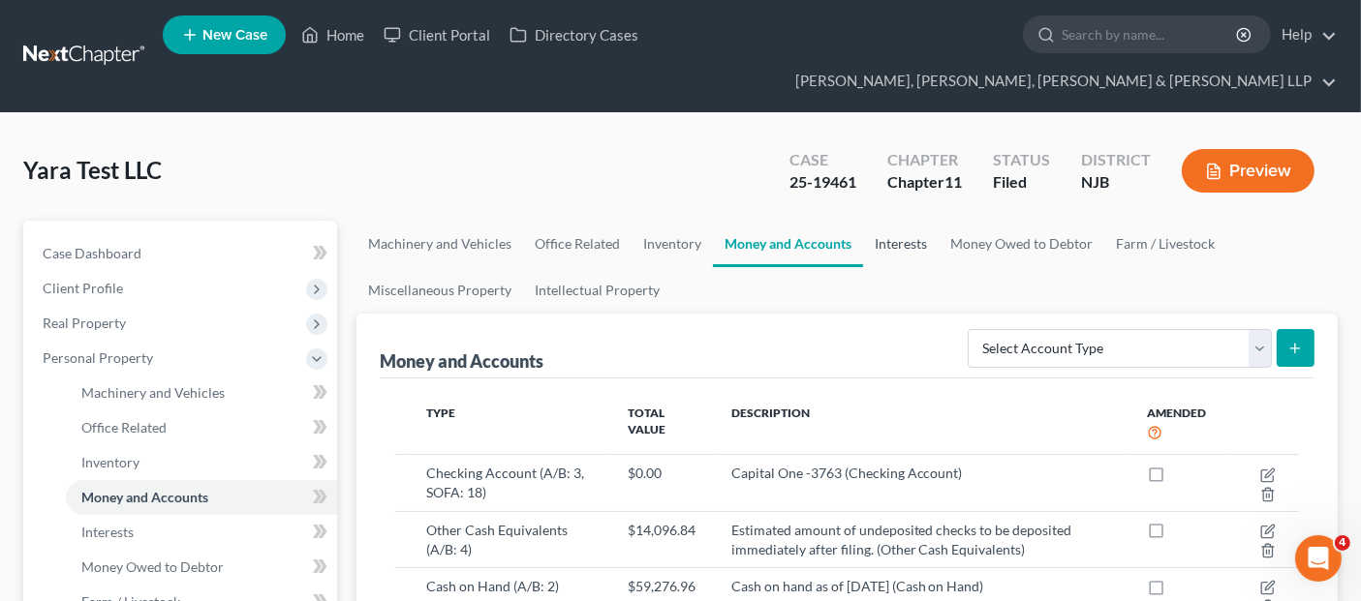
click at [897, 221] on link "Interests" at bounding box center [901, 244] width 76 height 46
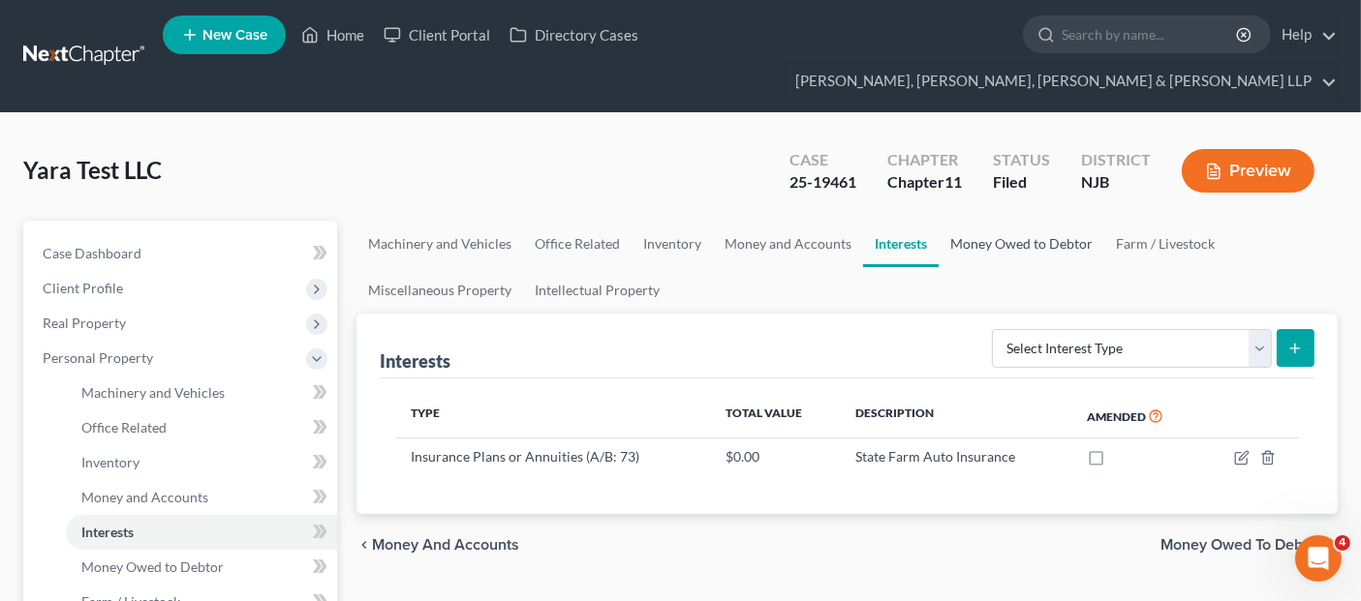
click at [975, 221] on link "Money Owed to Debtor" at bounding box center [1021, 244] width 166 height 46
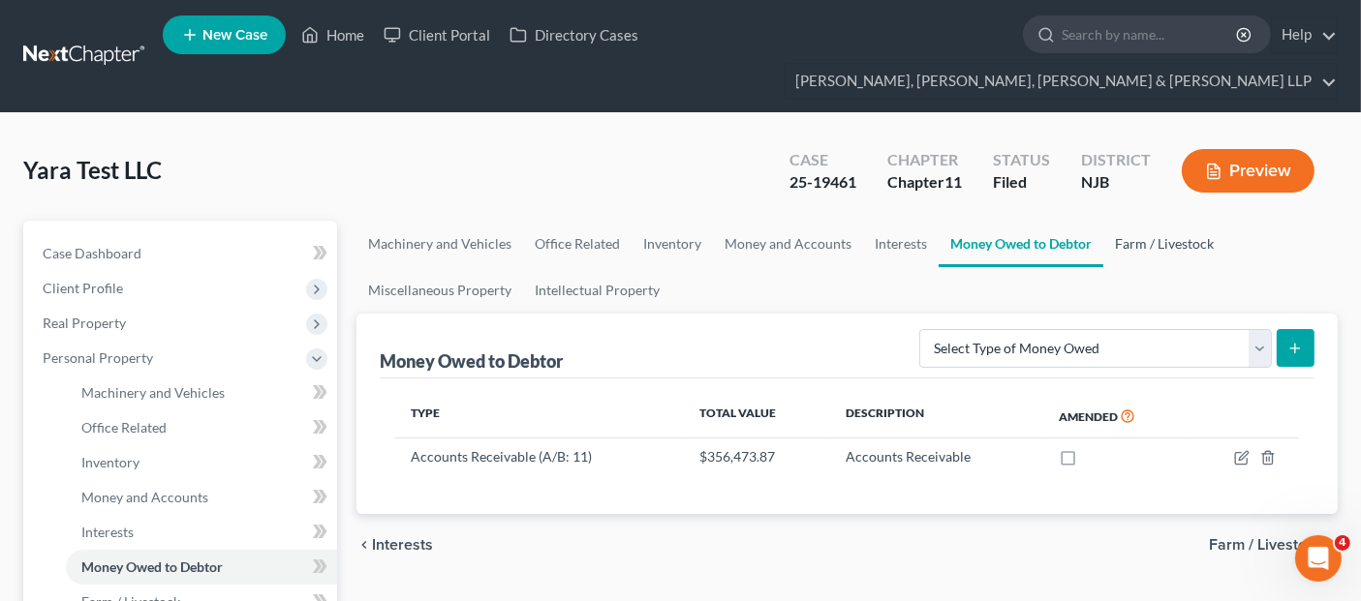
click at [1135, 221] on link "Farm / Livestock" at bounding box center [1164, 244] width 122 height 46
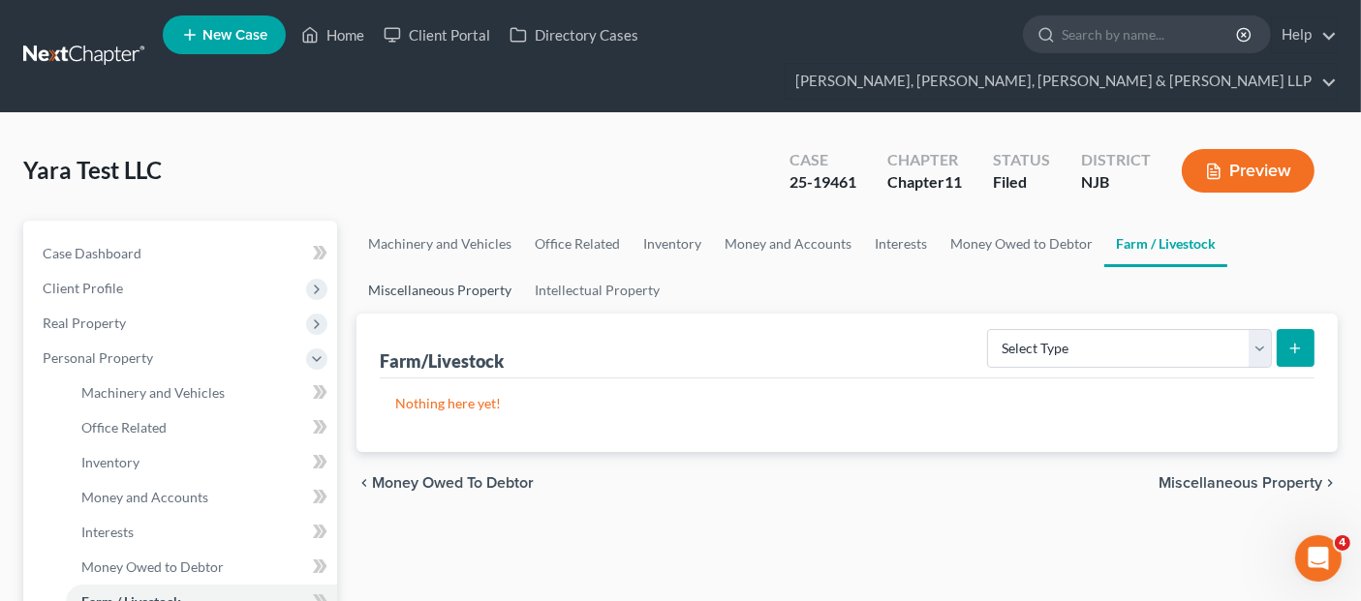
click at [471, 267] on link "Miscellaneous Property" at bounding box center [439, 290] width 167 height 46
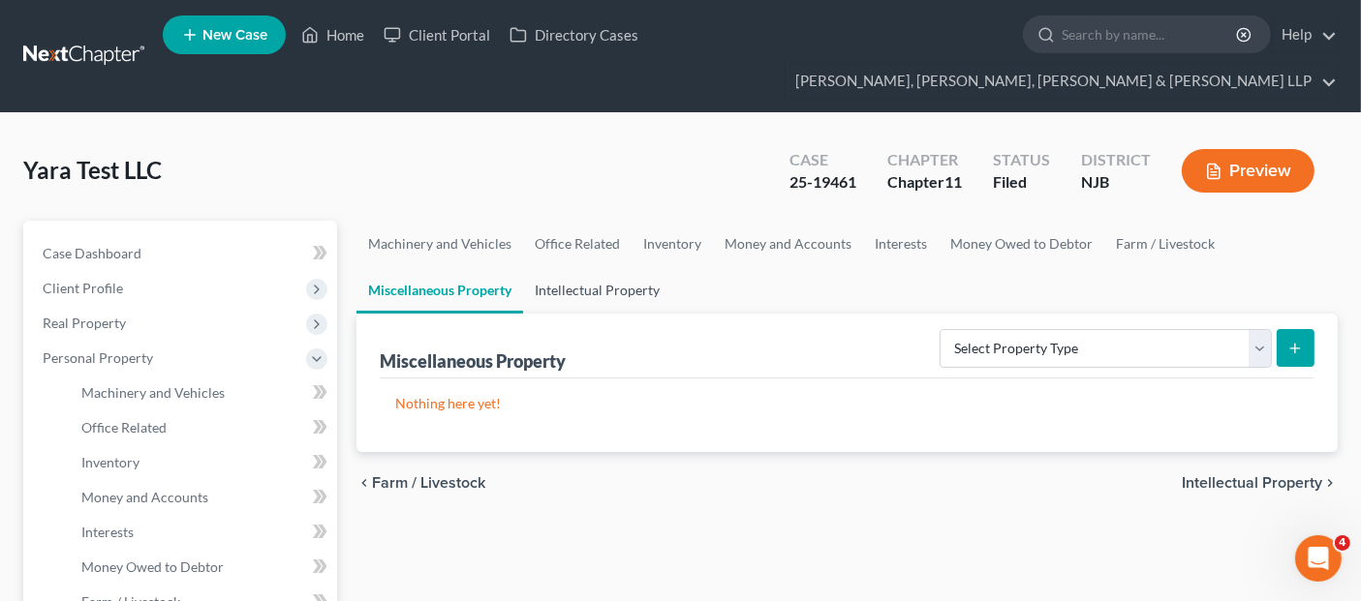
click at [548, 267] on link "Intellectual Property" at bounding box center [597, 290] width 148 height 46
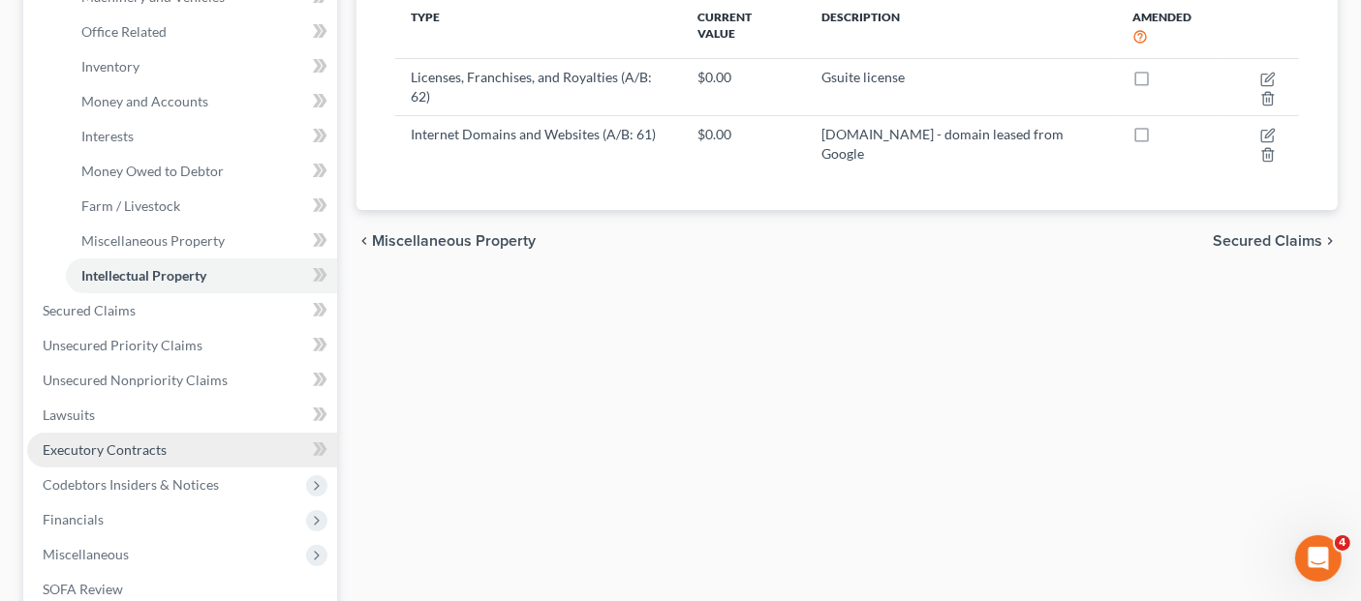
scroll to position [430, 0]
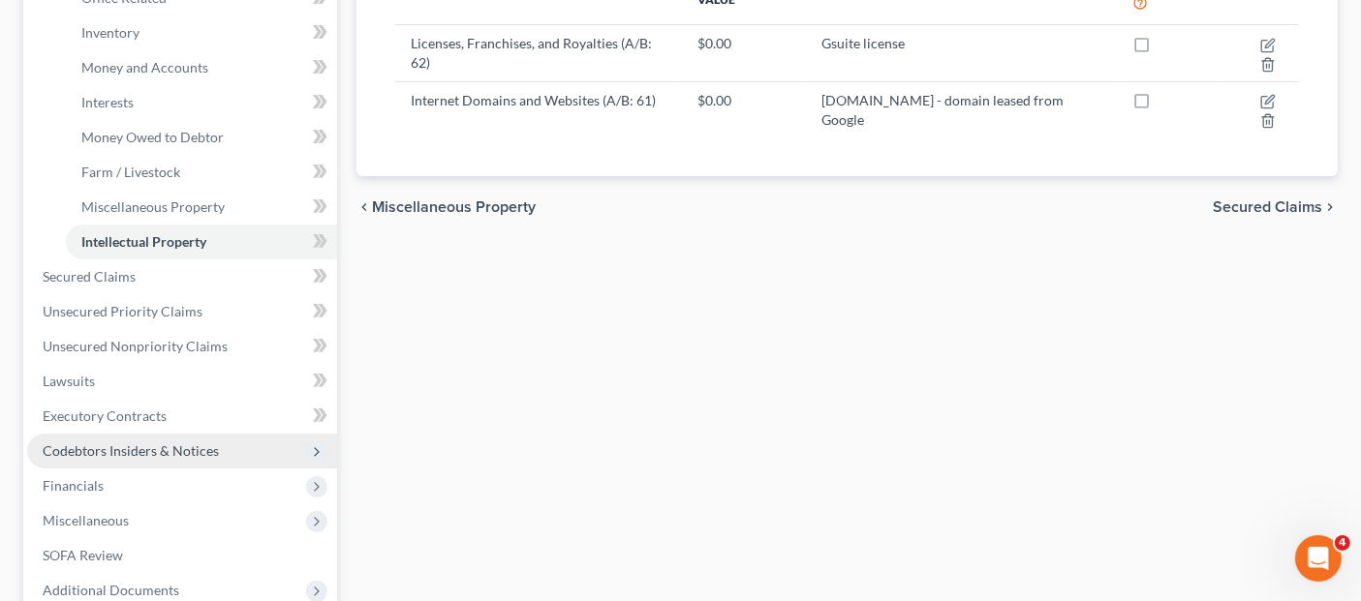
click at [169, 443] on span "Codebtors Insiders & Notices" at bounding box center [131, 451] width 176 height 16
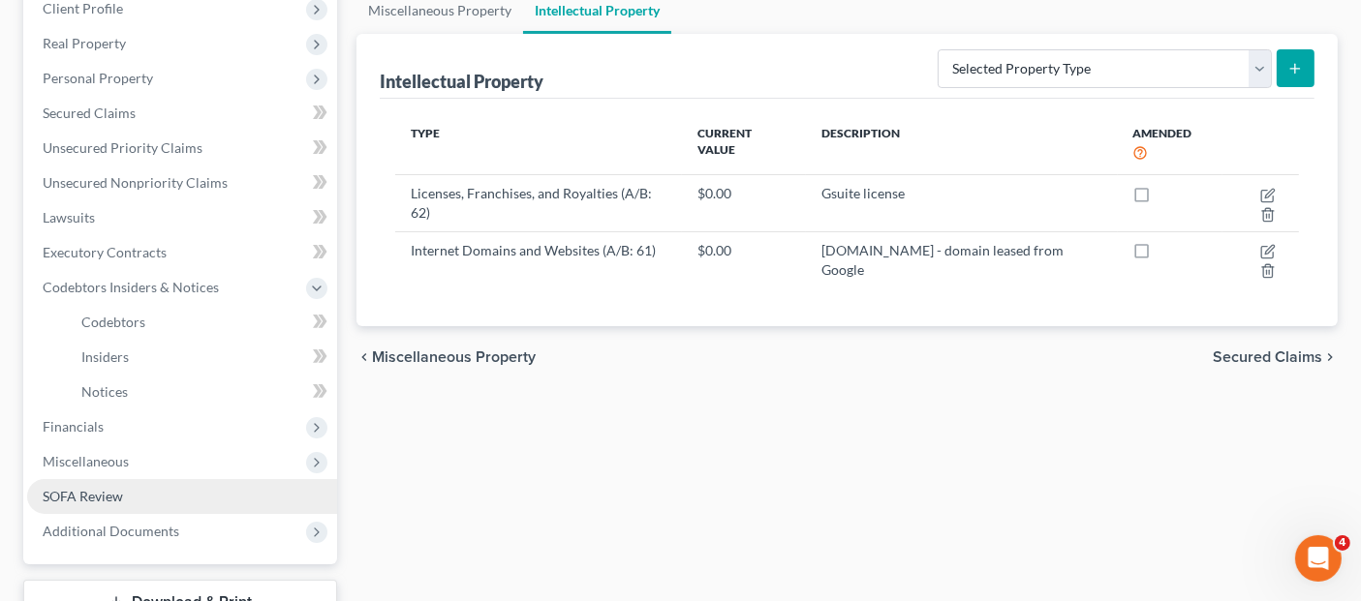
scroll to position [174, 0]
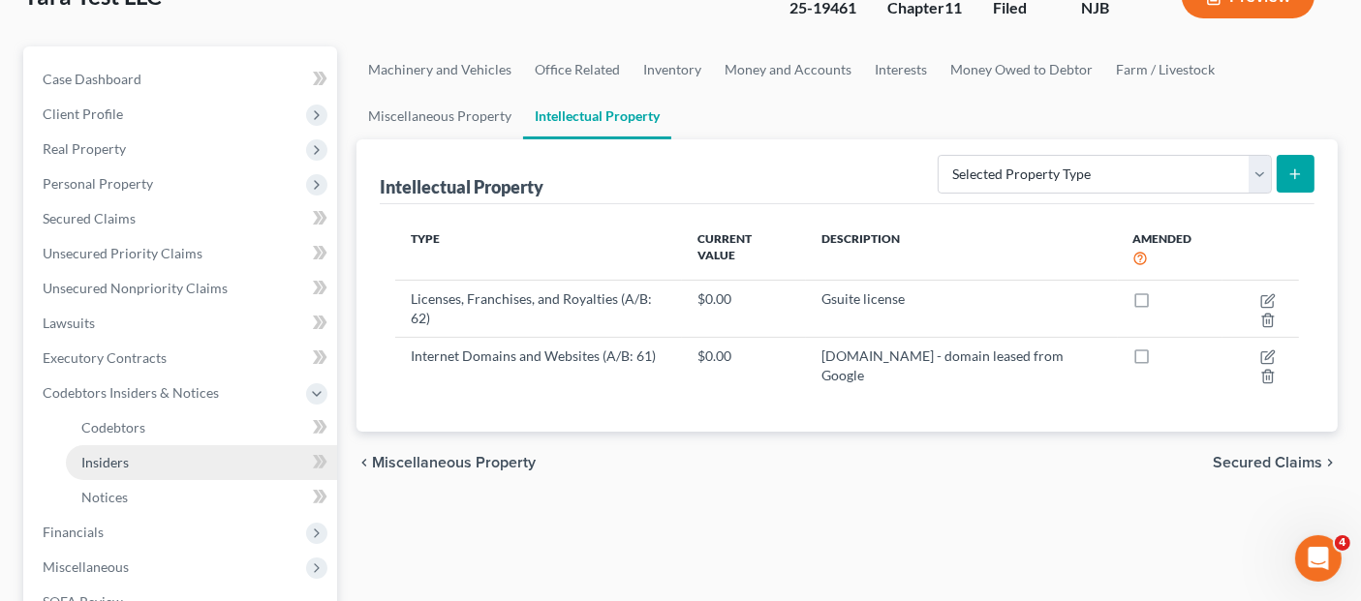
click at [182, 445] on link "Insiders" at bounding box center [201, 462] width 271 height 35
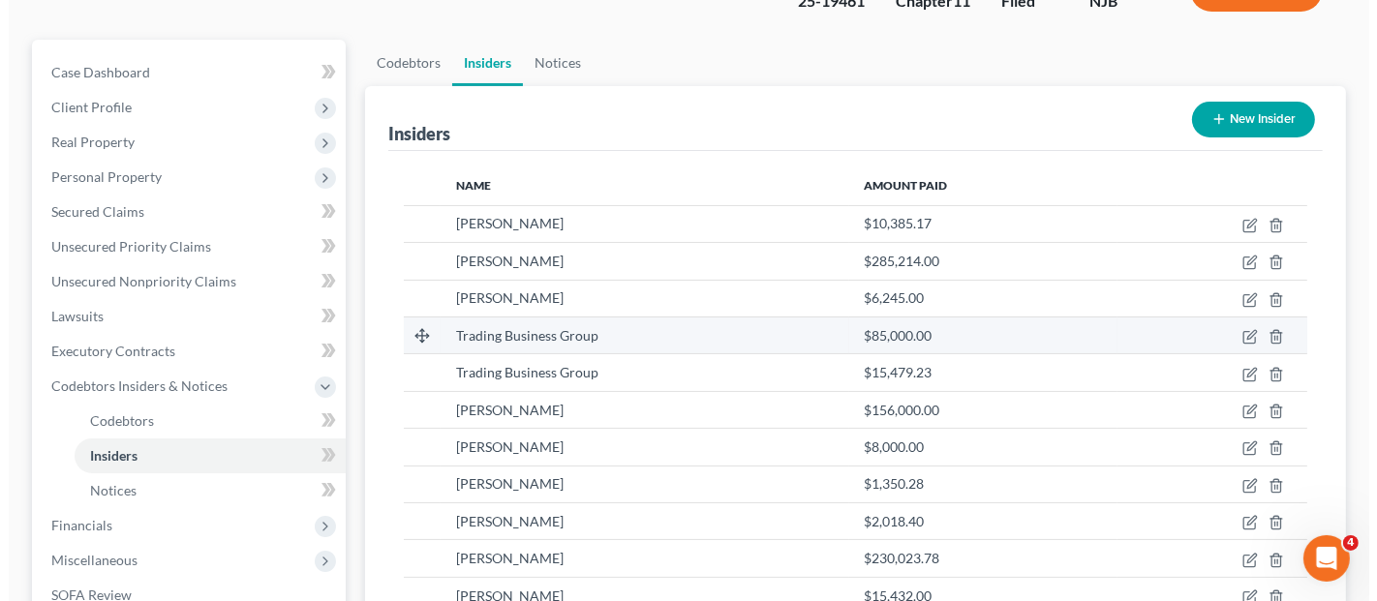
scroll to position [215, 0]
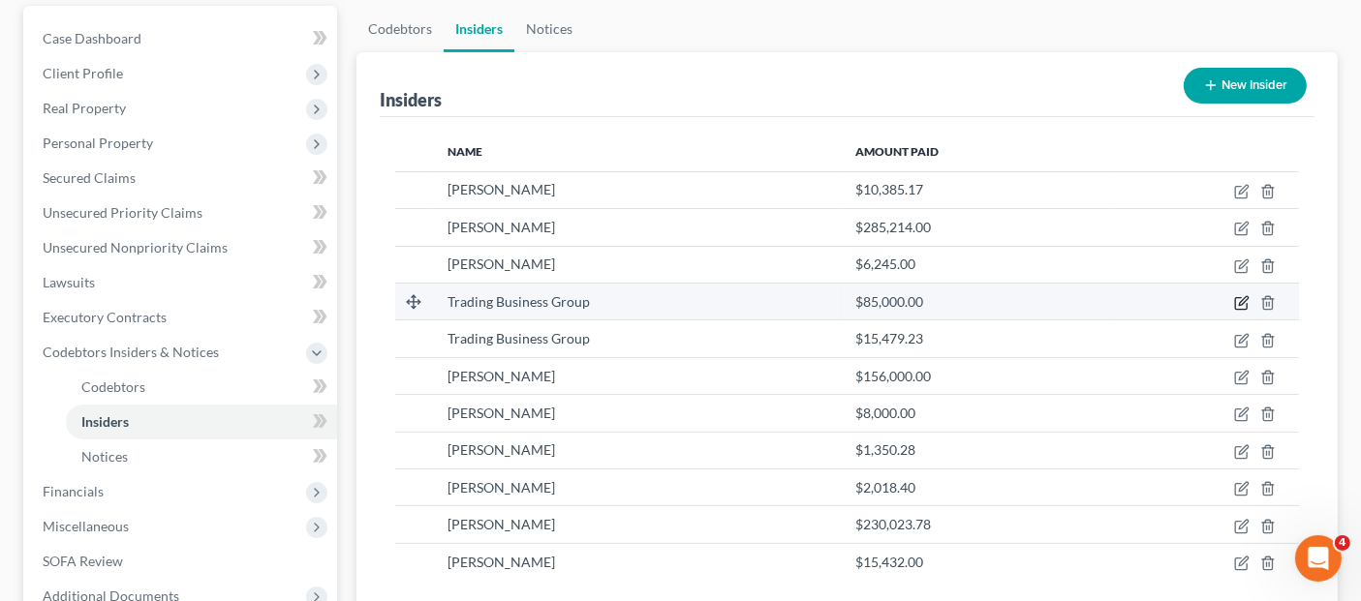
click at [1244, 295] on icon "button" at bounding box center [1241, 302] width 15 height 15
select select "33"
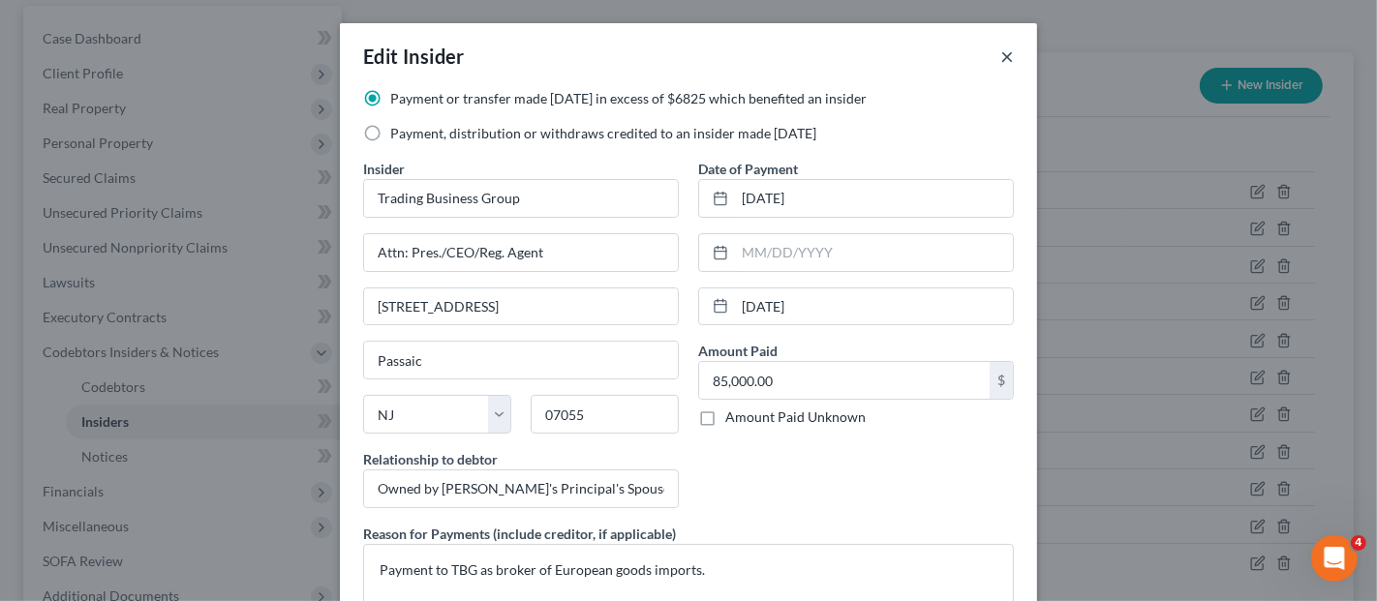
click at [1001, 54] on button "×" at bounding box center [1007, 56] width 14 height 23
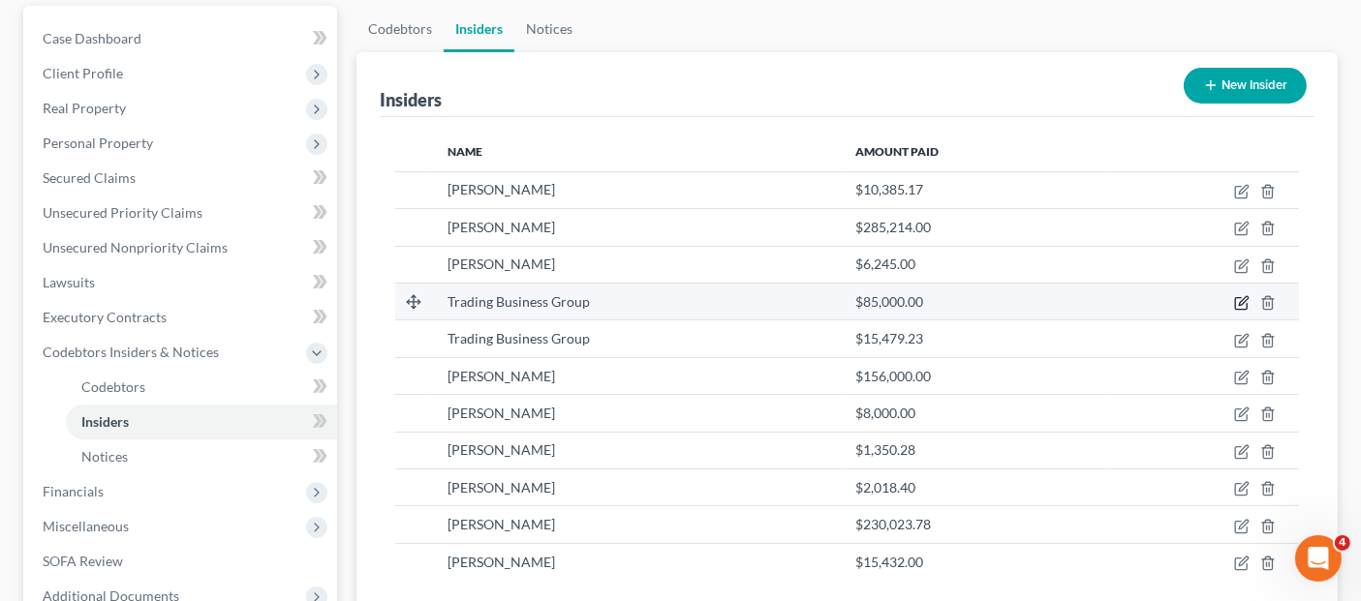
click at [1234, 295] on icon "button" at bounding box center [1241, 302] width 15 height 15
select select "33"
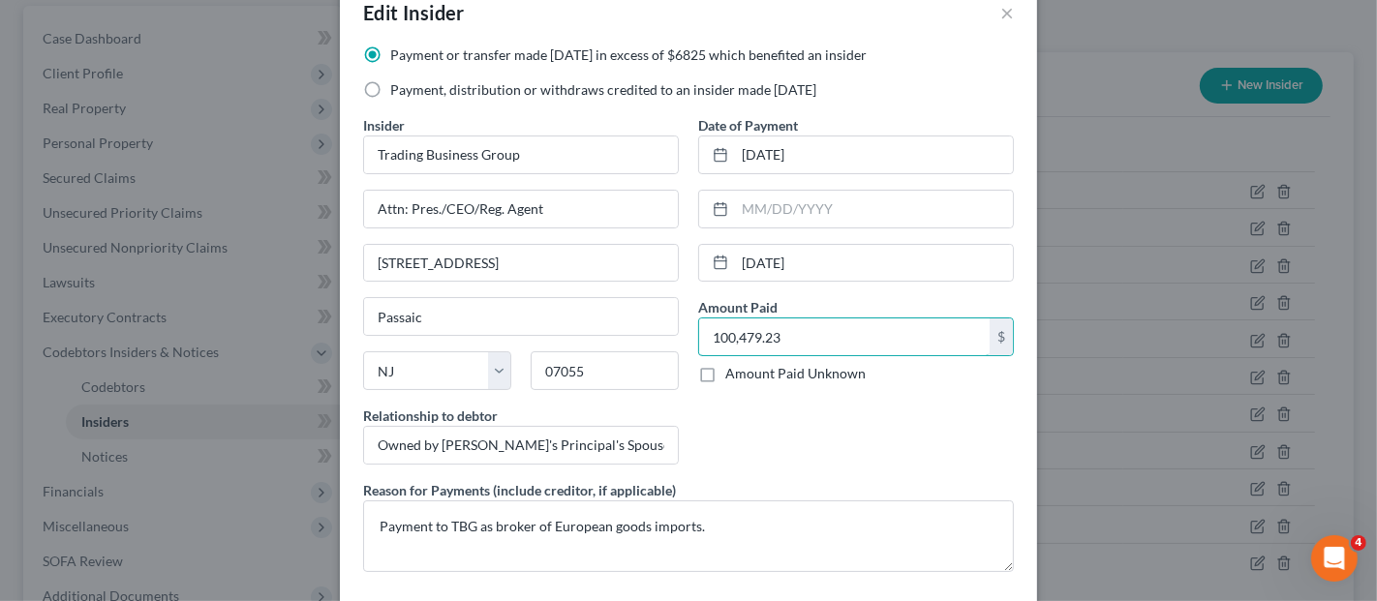
scroll to position [132, 0]
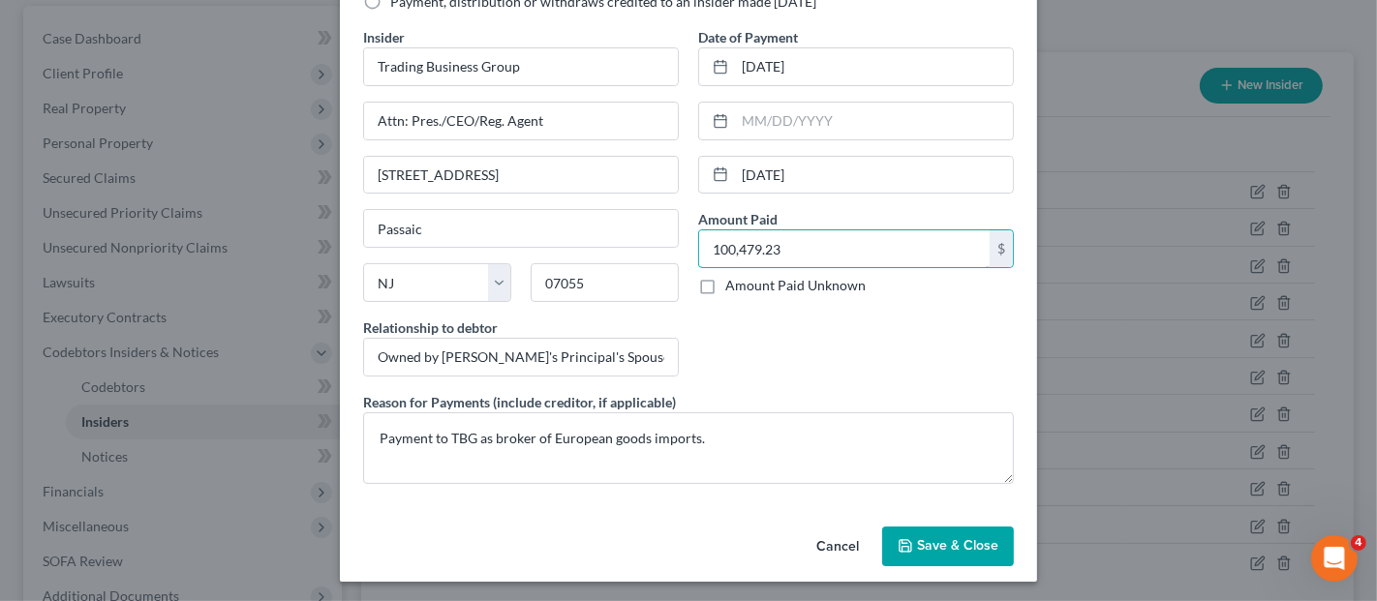
type input "100,479.23"
click at [930, 538] on span "Save & Close" at bounding box center [957, 546] width 81 height 16
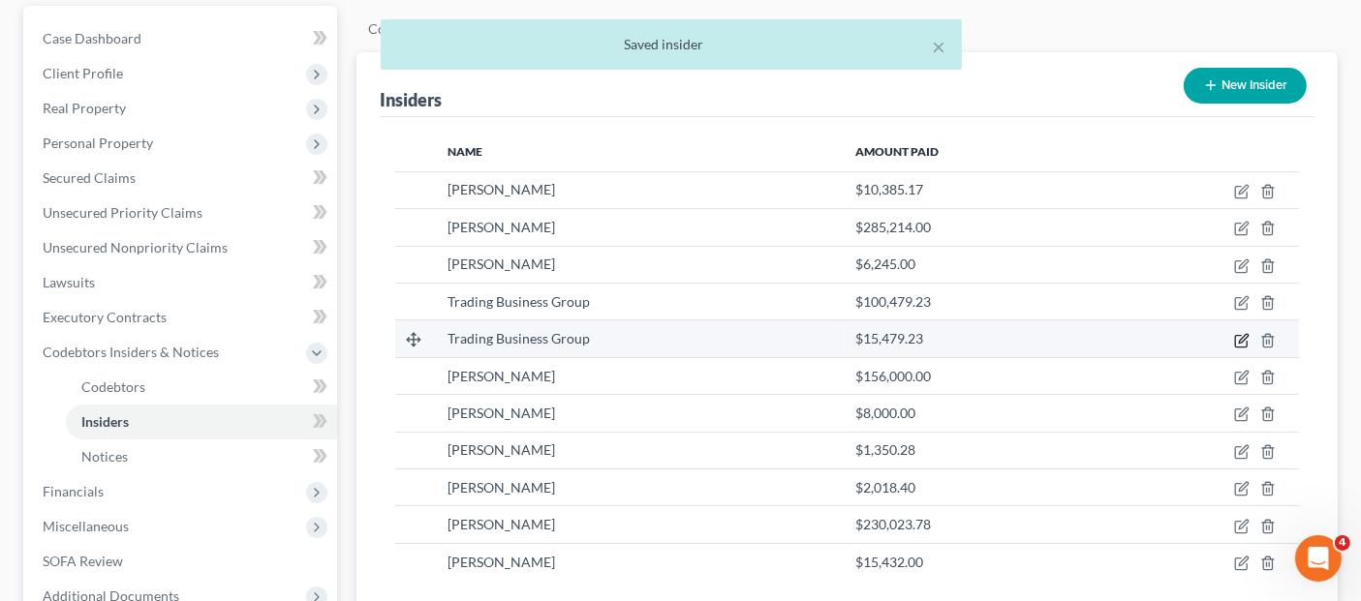
click at [1240, 334] on icon "button" at bounding box center [1243, 338] width 9 height 9
select select "33"
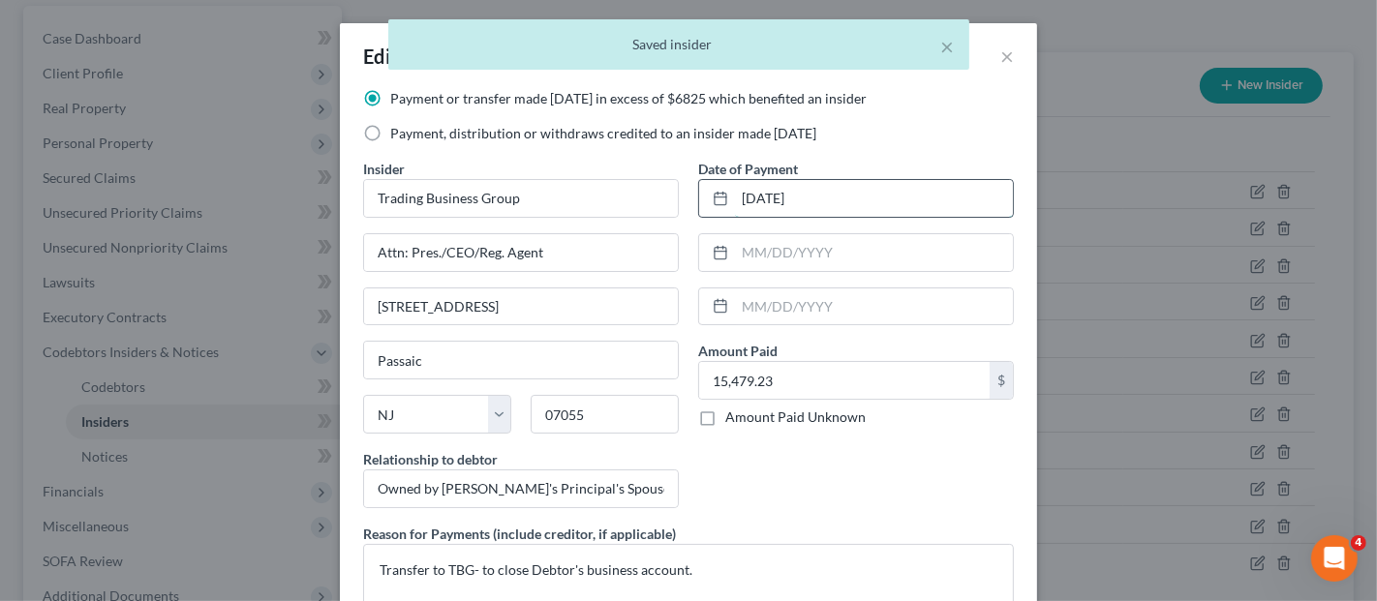
drag, startPoint x: 833, startPoint y: 210, endPoint x: 711, endPoint y: 206, distance: 122.1
click at [711, 205] on div "[DATE]" at bounding box center [856, 198] width 316 height 39
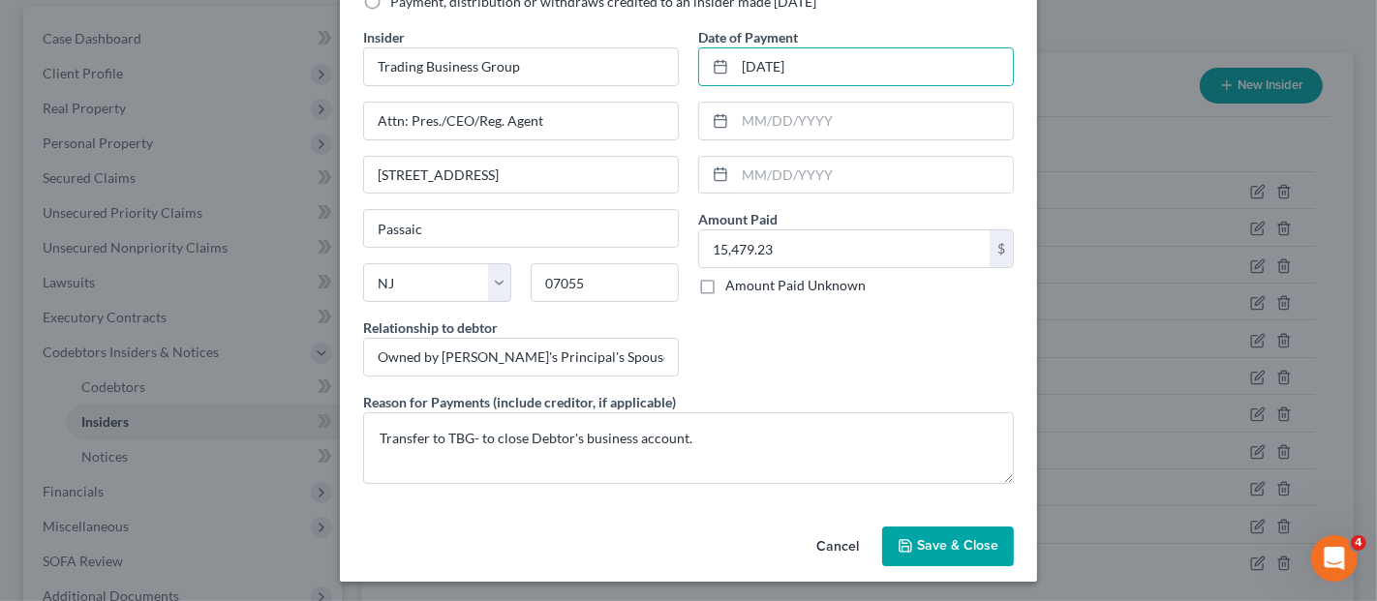
click at [834, 541] on button "Cancel" at bounding box center [838, 548] width 74 height 39
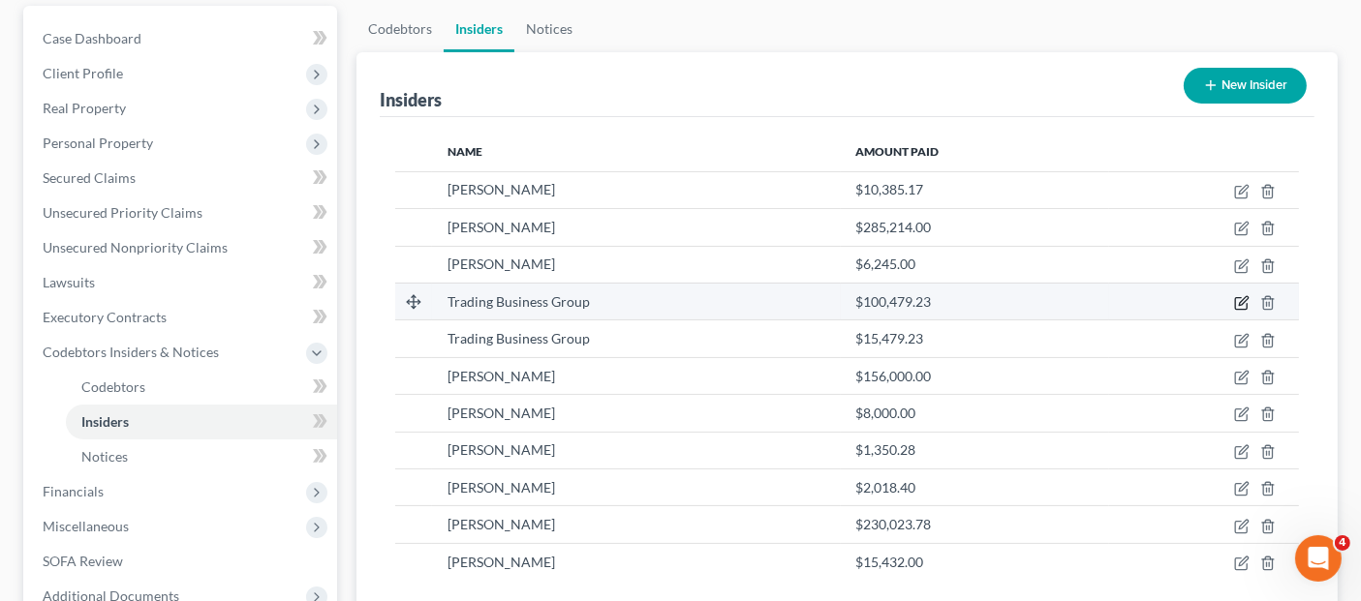
click at [1236, 298] on icon "button" at bounding box center [1241, 304] width 12 height 12
select select "33"
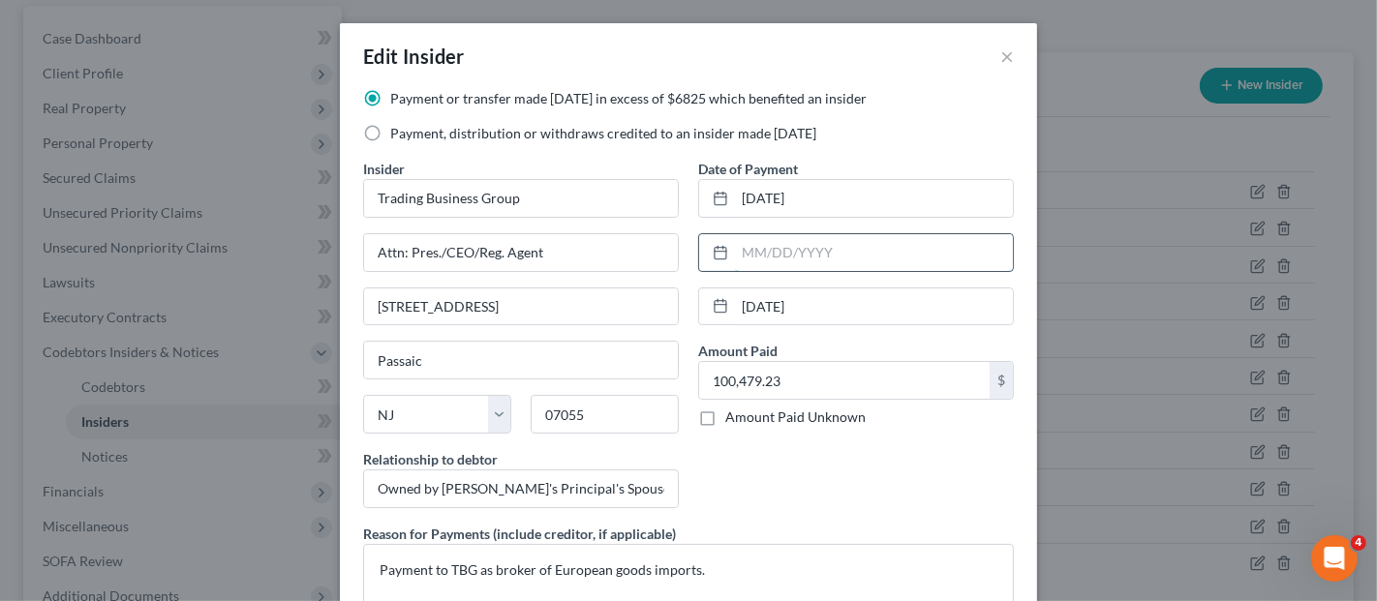
click at [777, 261] on input "text" at bounding box center [874, 252] width 278 height 37
paste input "[DATE]"
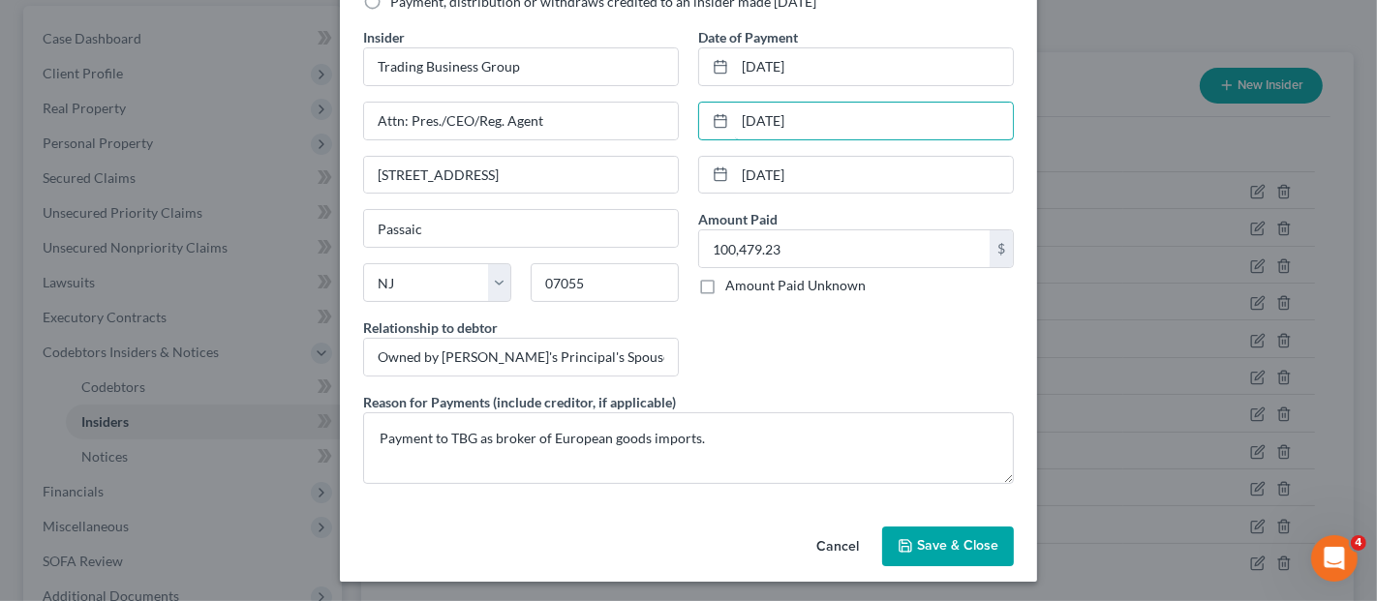
type input "[DATE]"
click at [942, 552] on button "Save & Close" at bounding box center [948, 547] width 132 height 41
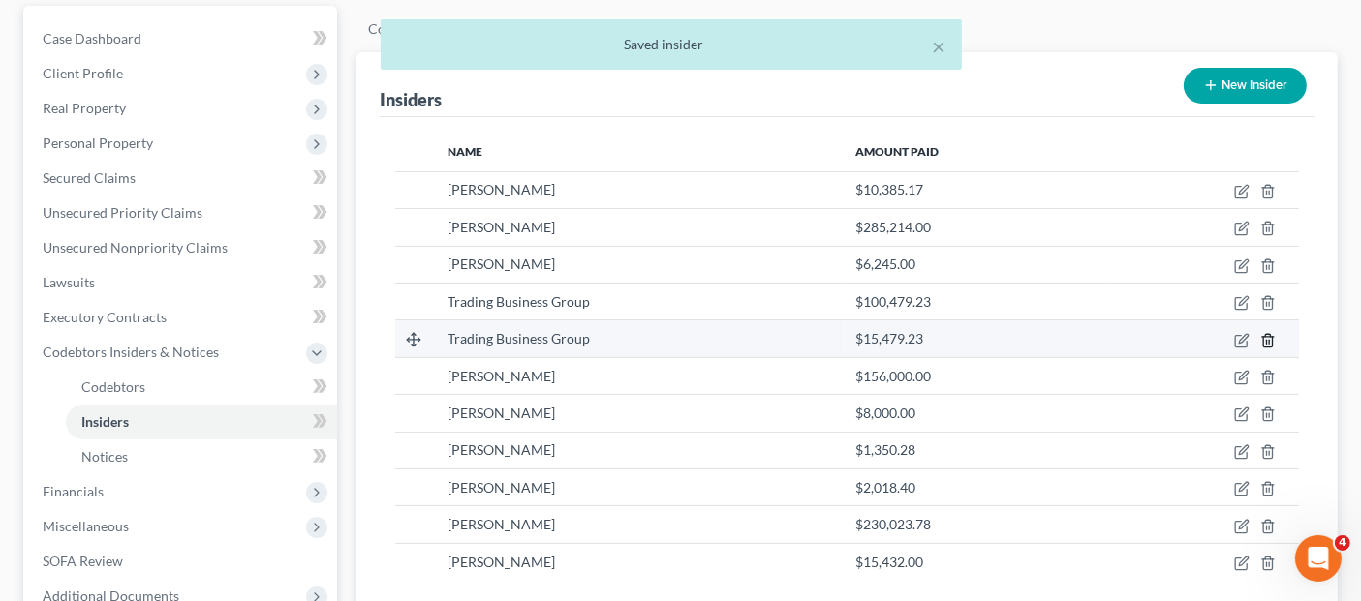
click at [1267, 333] on icon "button" at bounding box center [1267, 340] width 15 height 15
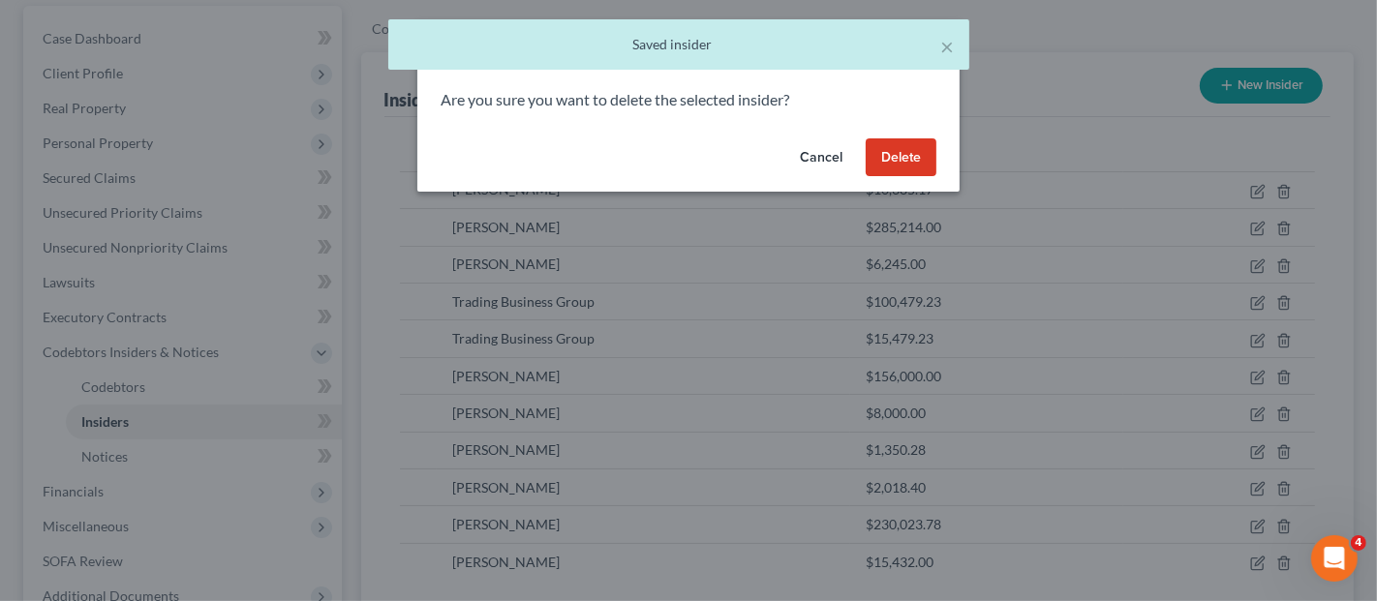
click at [897, 153] on button "Delete" at bounding box center [901, 157] width 71 height 39
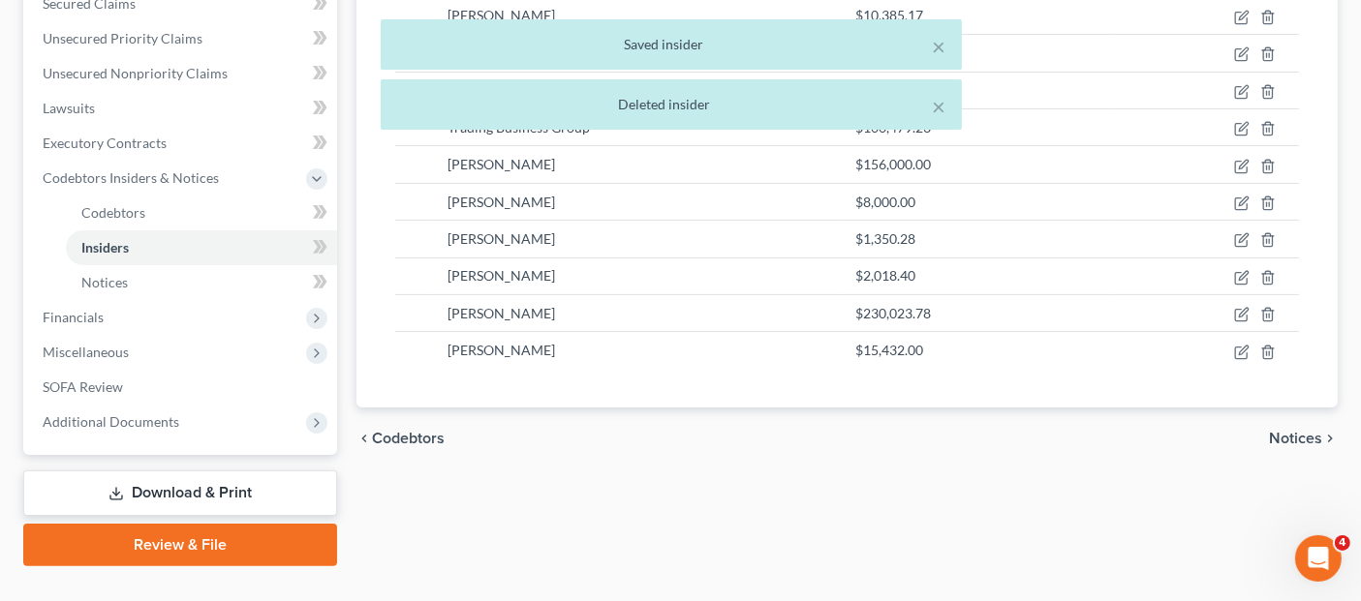
click at [207, 471] on link "Download & Print" at bounding box center [180, 494] width 314 height 46
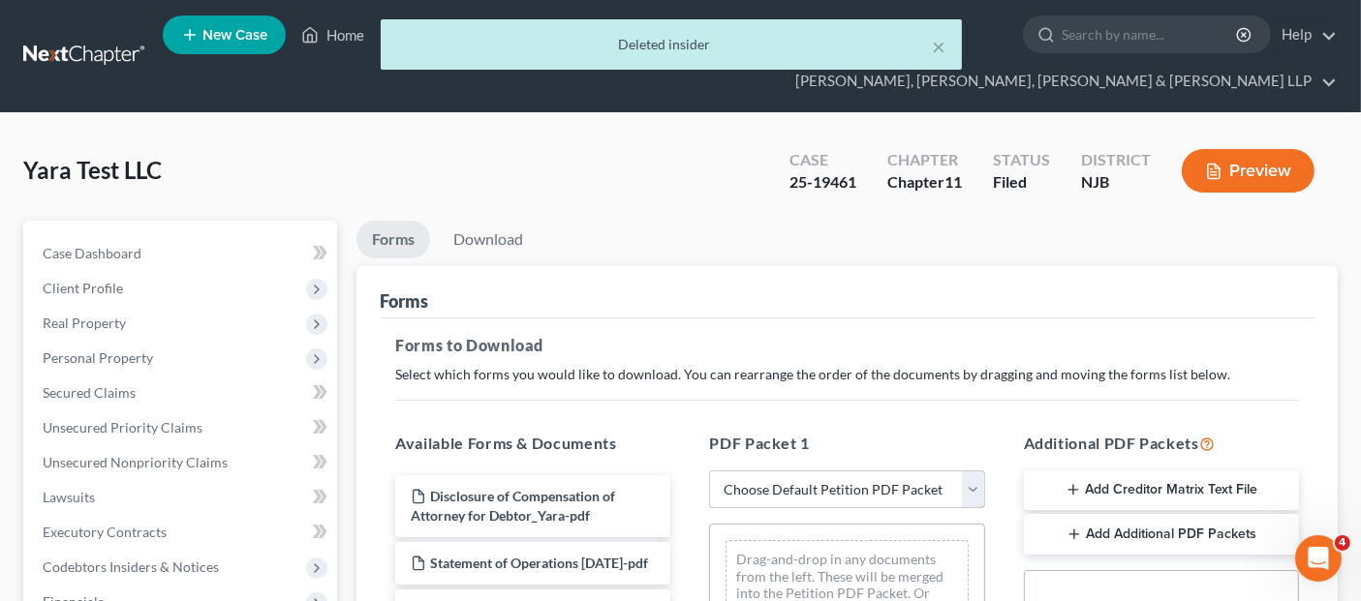
click at [812, 471] on select "Choose Default Petition PDF Packet Complete Bankruptcy Petition (all forms and …" at bounding box center [846, 490] width 275 height 39
select select "4"
click at [709, 471] on select "Choose Default Petition PDF Packet Complete Bankruptcy Petition (all forms and …" at bounding box center [846, 490] width 275 height 39
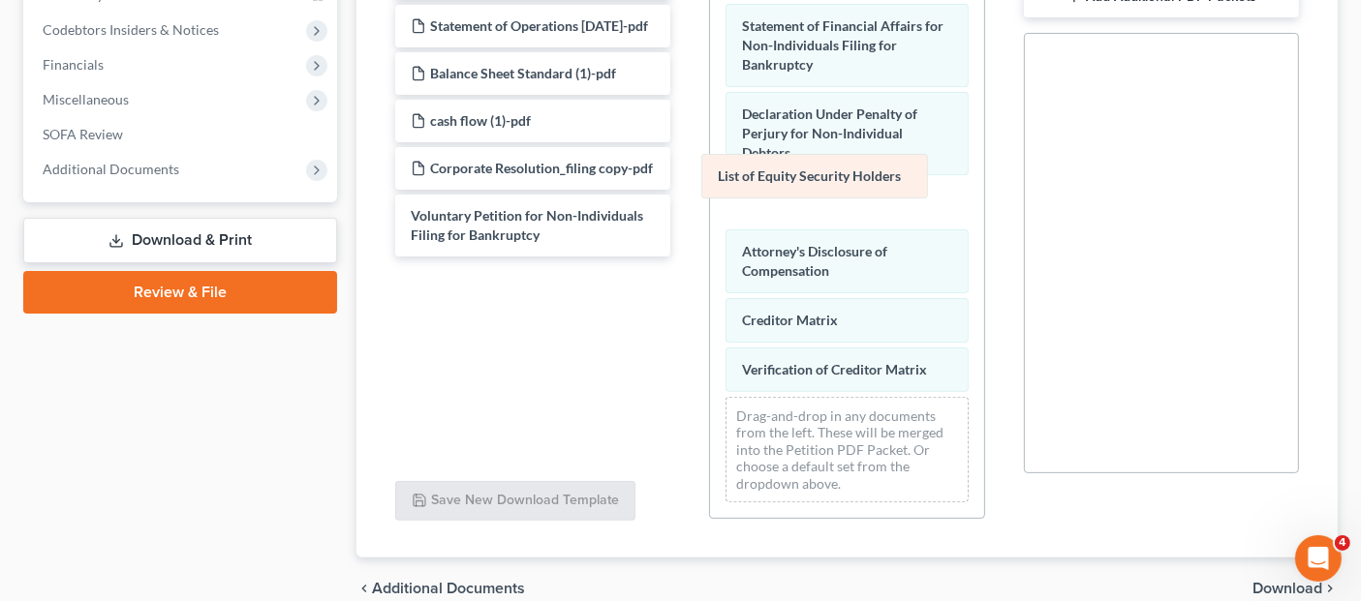
scroll to position [463, 0]
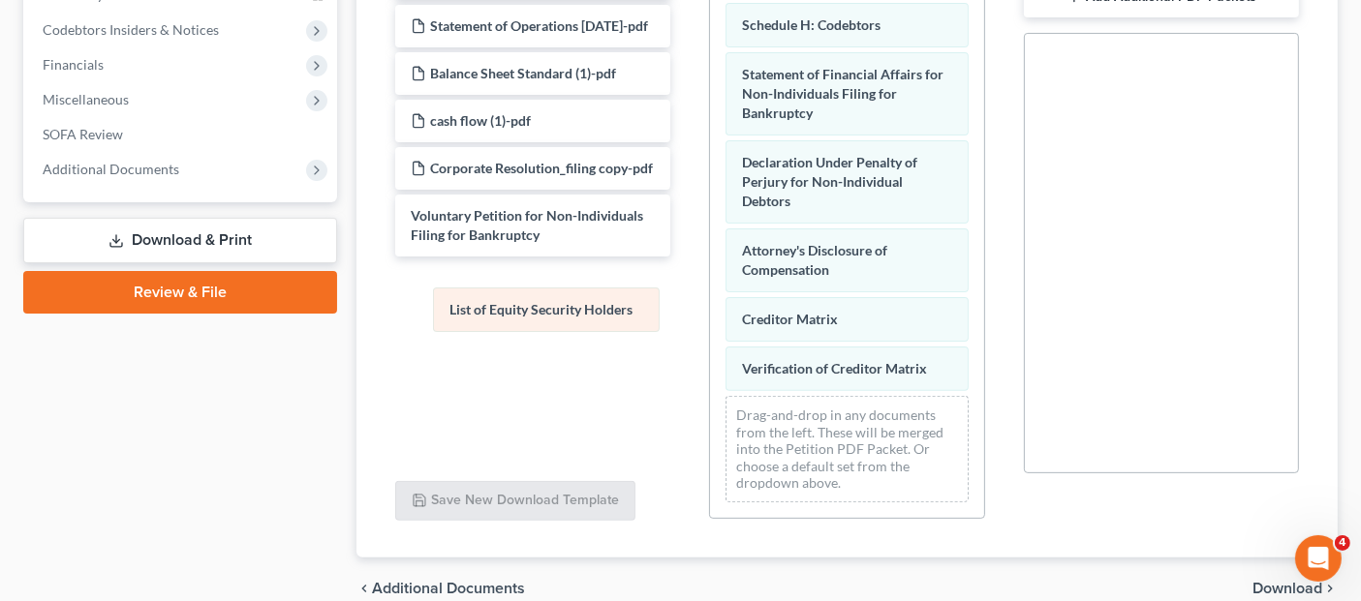
drag, startPoint x: 872, startPoint y: 165, endPoint x: 580, endPoint y: 339, distance: 339.6
click at [710, 339] on div "List of Equity Security Holders Summary of Assets and Liabilities for Non-Indiv…" at bounding box center [846, 27] width 273 height 982
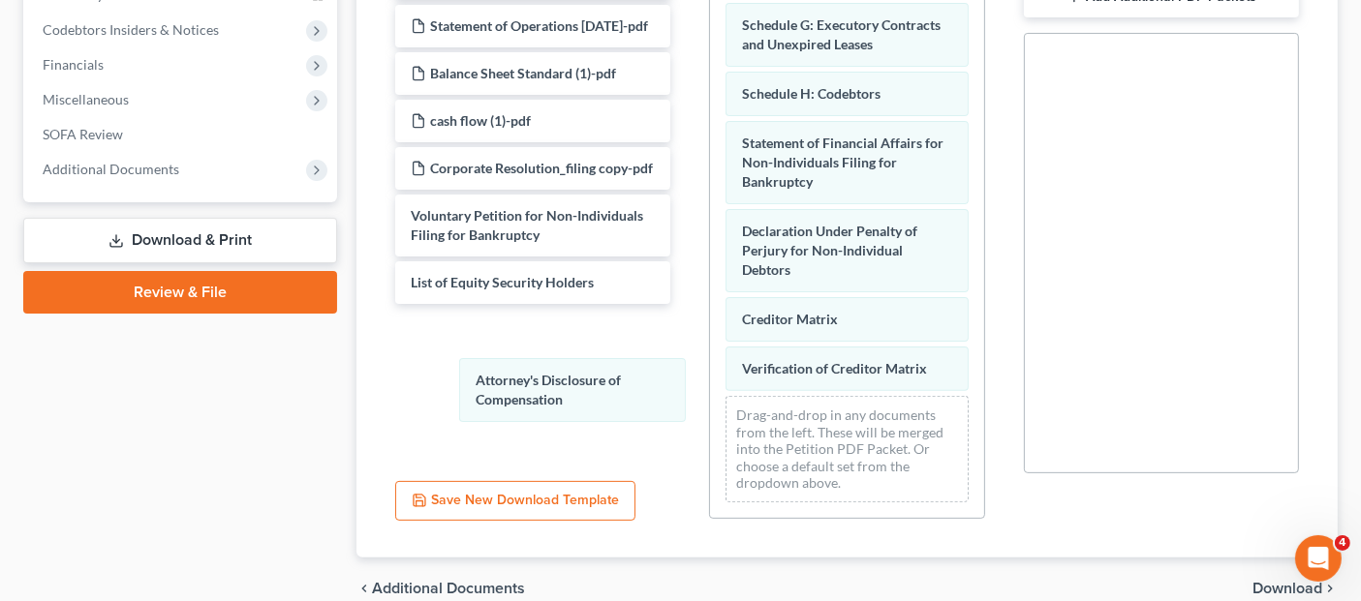
drag, startPoint x: 849, startPoint y: 223, endPoint x: 581, endPoint y: 383, distance: 312.7
click at [710, 387] on div "Attorney's Disclosure of Compensation Summary of Assets and Liabilities for Non…" at bounding box center [846, 61] width 273 height 913
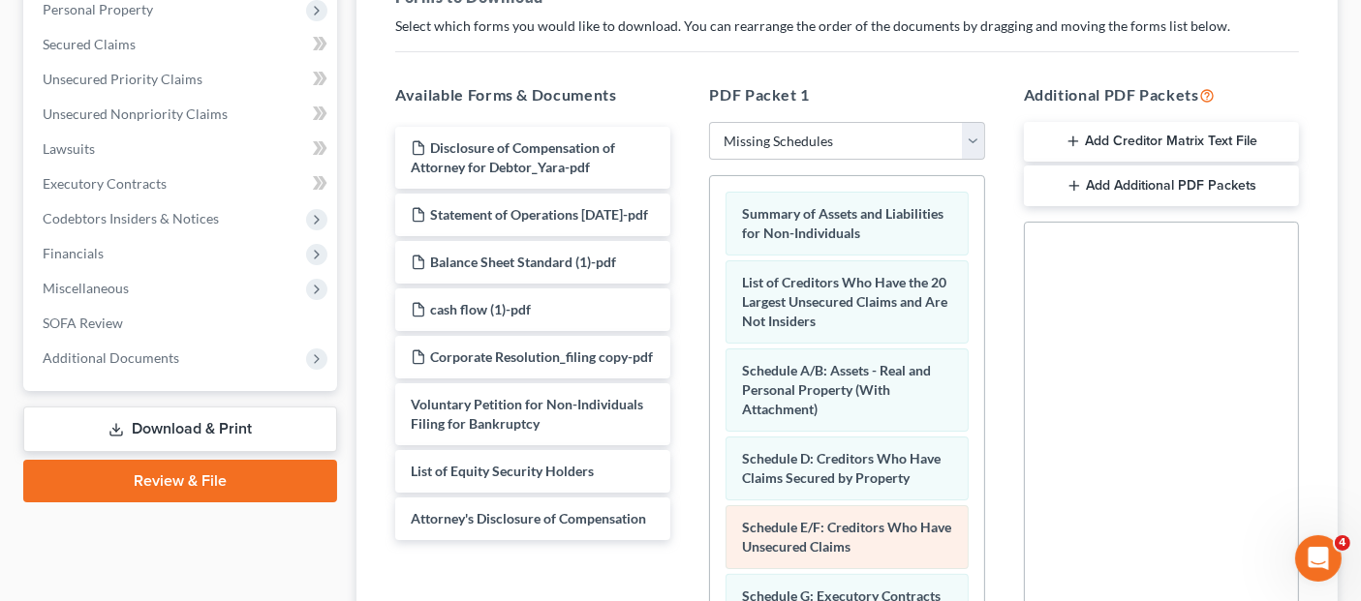
scroll to position [107, 0]
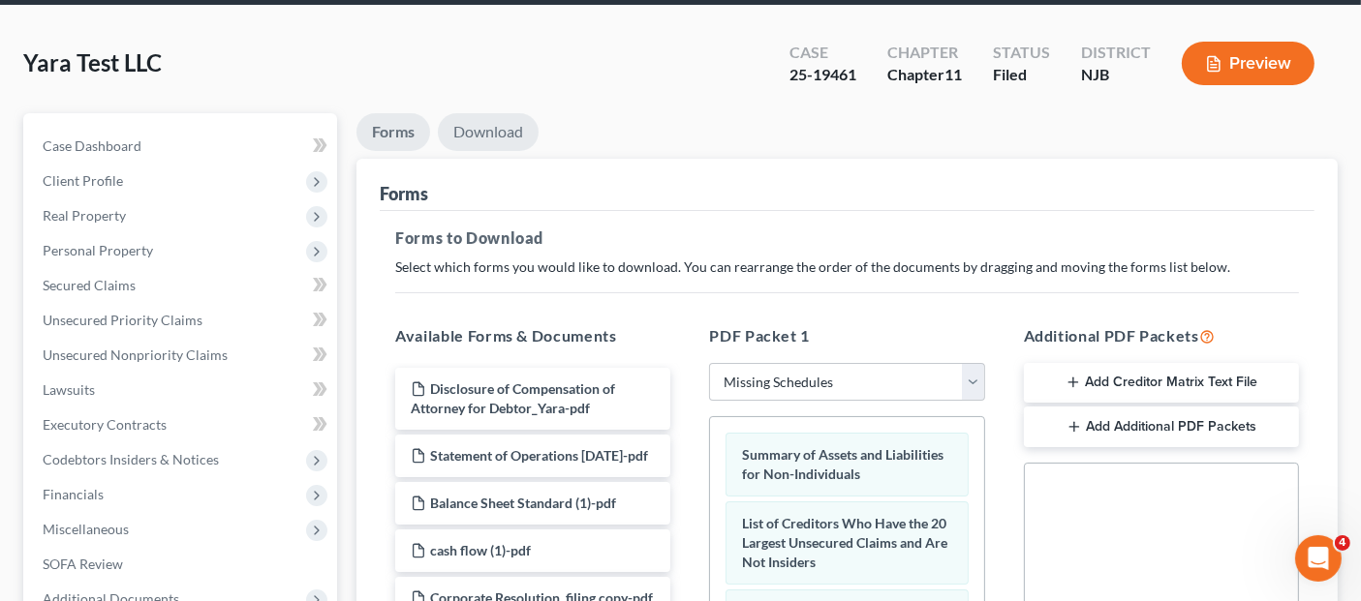
click at [502, 113] on link "Download" at bounding box center [488, 132] width 101 height 38
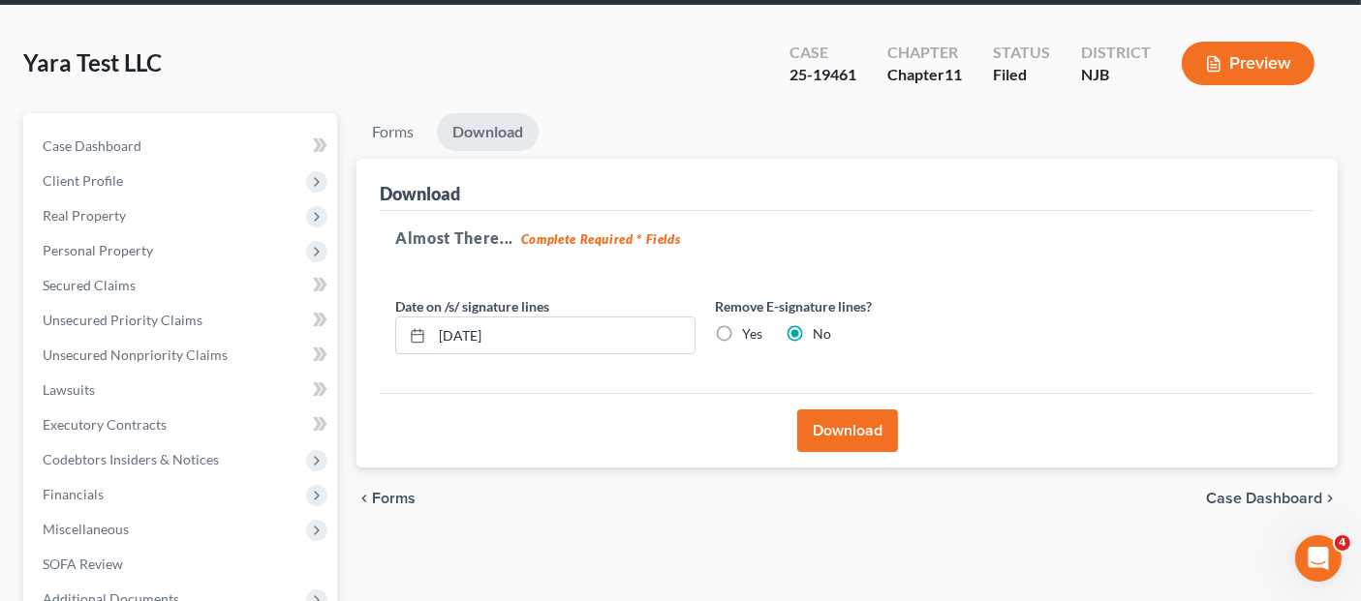
click at [848, 410] on button "Download" at bounding box center [847, 431] width 101 height 43
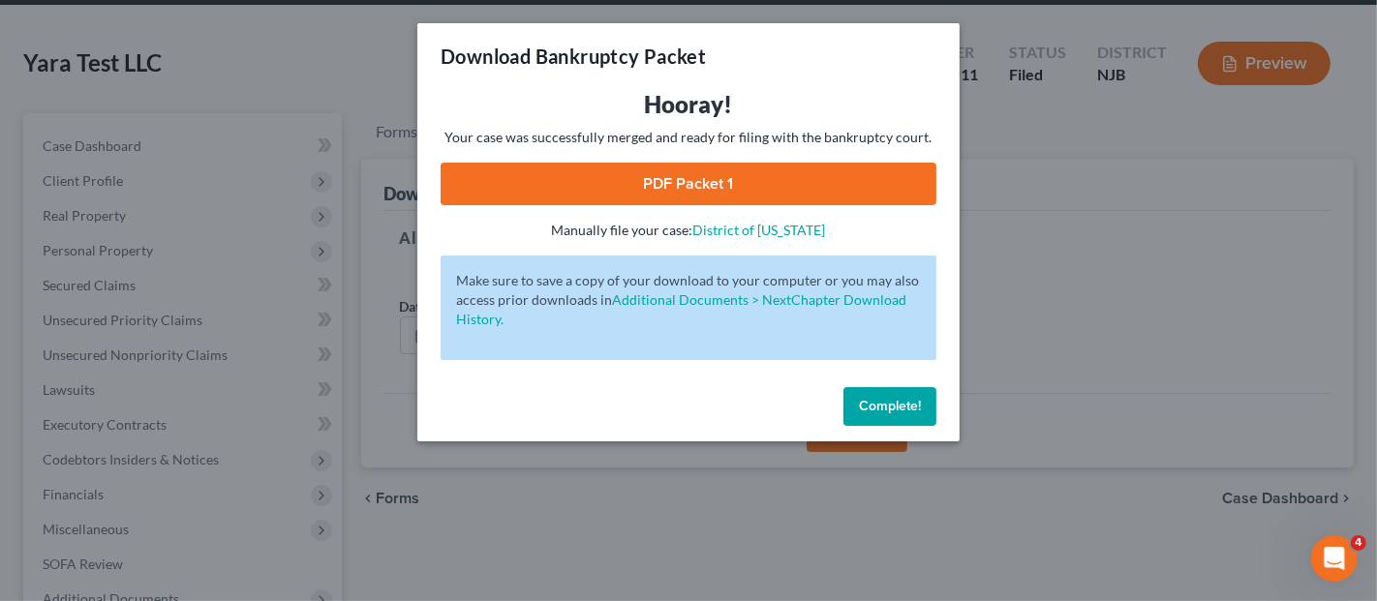
click at [803, 178] on link "PDF Packet 1" at bounding box center [689, 184] width 496 height 43
click at [1056, 185] on div "Download Bankruptcy Packet Hooray! Your case was successfully merged and ready …" at bounding box center [688, 300] width 1377 height 601
